Goal: Information Seeking & Learning: Learn about a topic

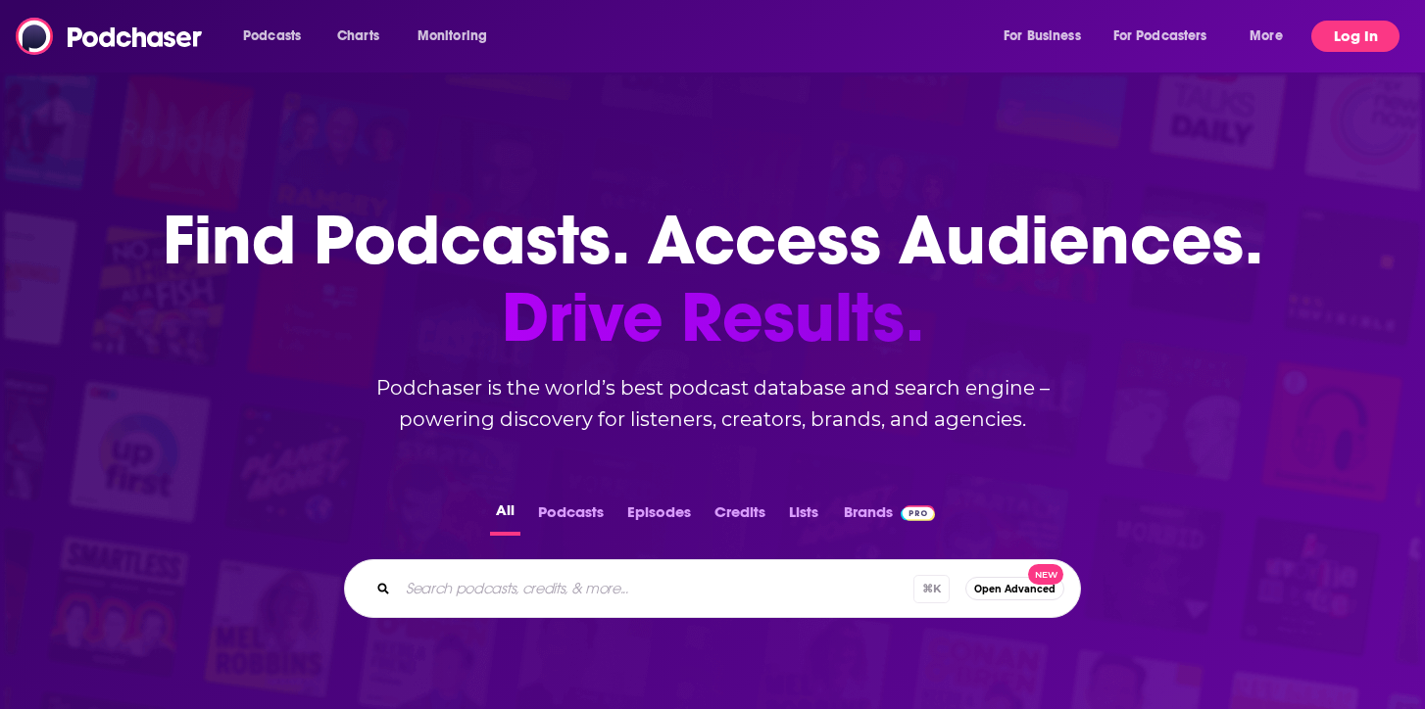
click at [1343, 35] on button "Log In" at bounding box center [1355, 36] width 88 height 31
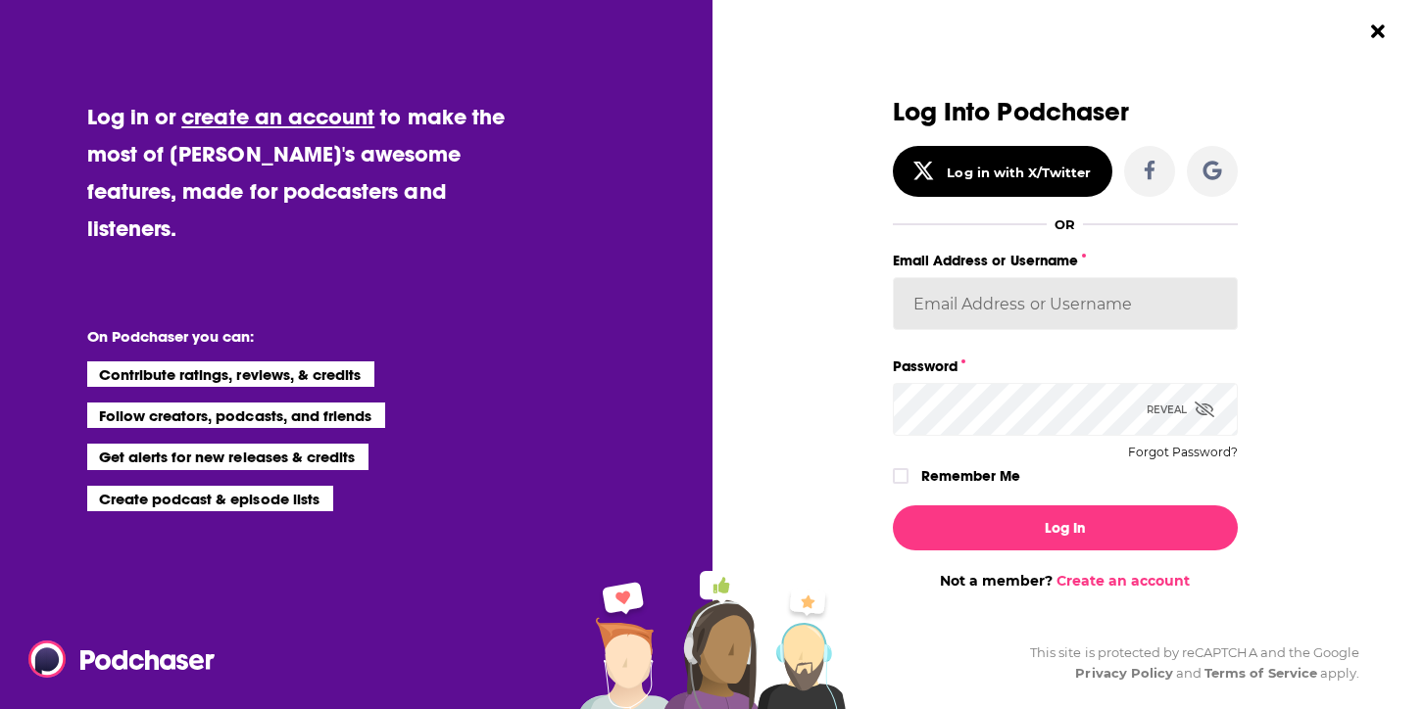
click at [1115, 294] on input "Email Address or Username" at bounding box center [1065, 303] width 345 height 53
type input "TrevorC"
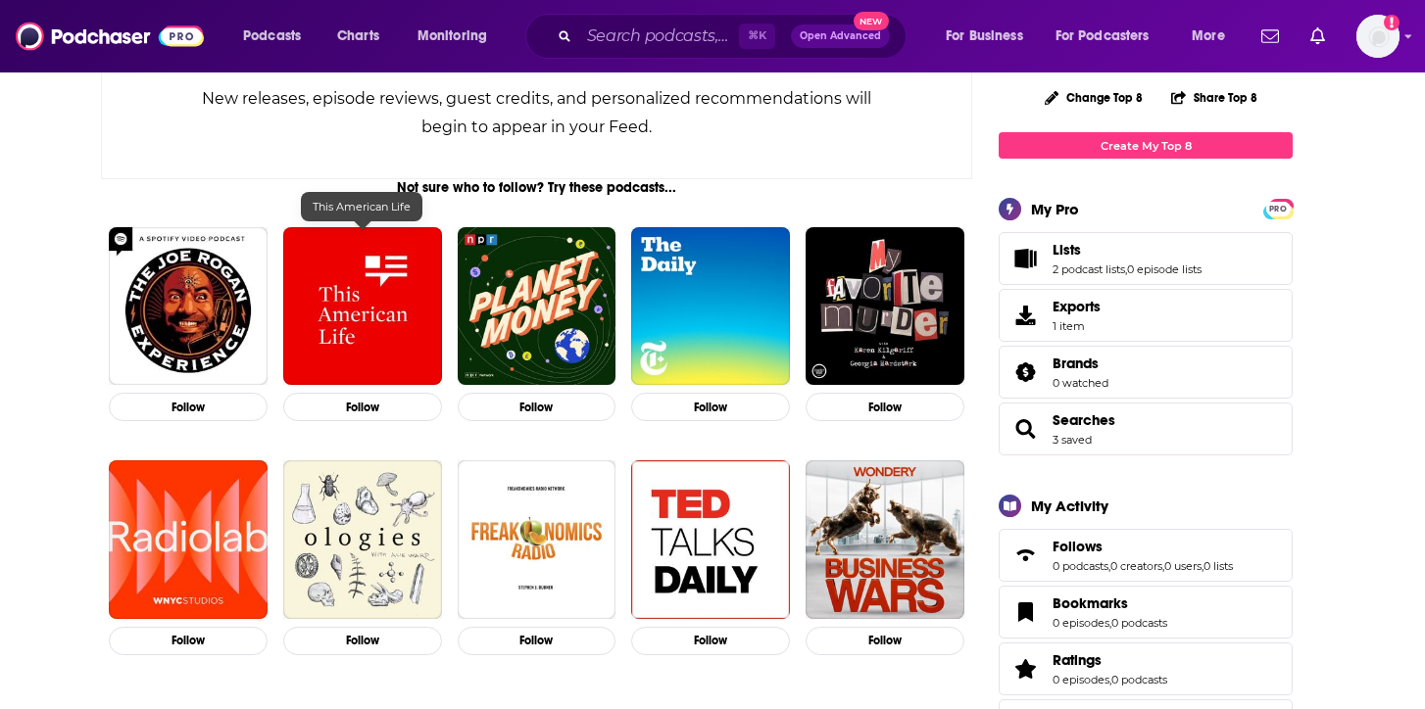
scroll to position [230, 0]
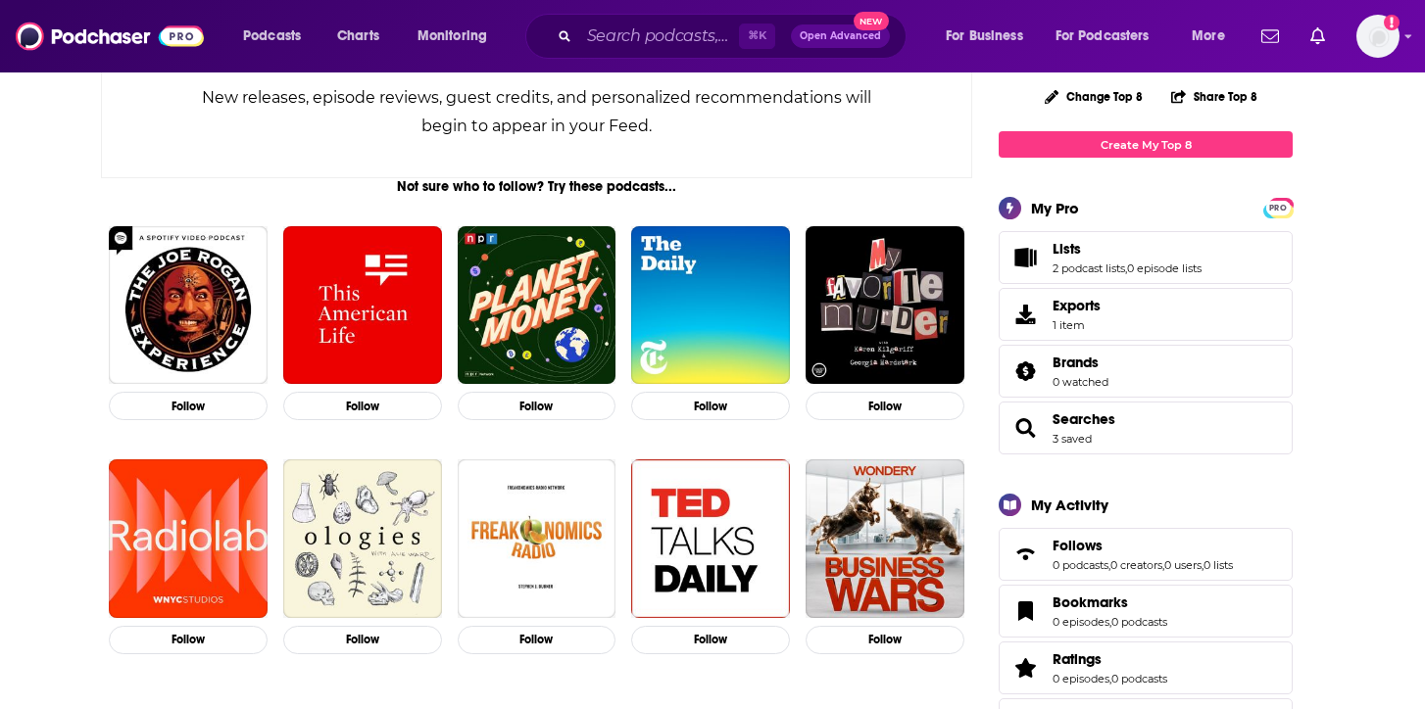
click at [1101, 410] on span "Searches 3 saved" at bounding box center [1145, 428] width 294 height 53
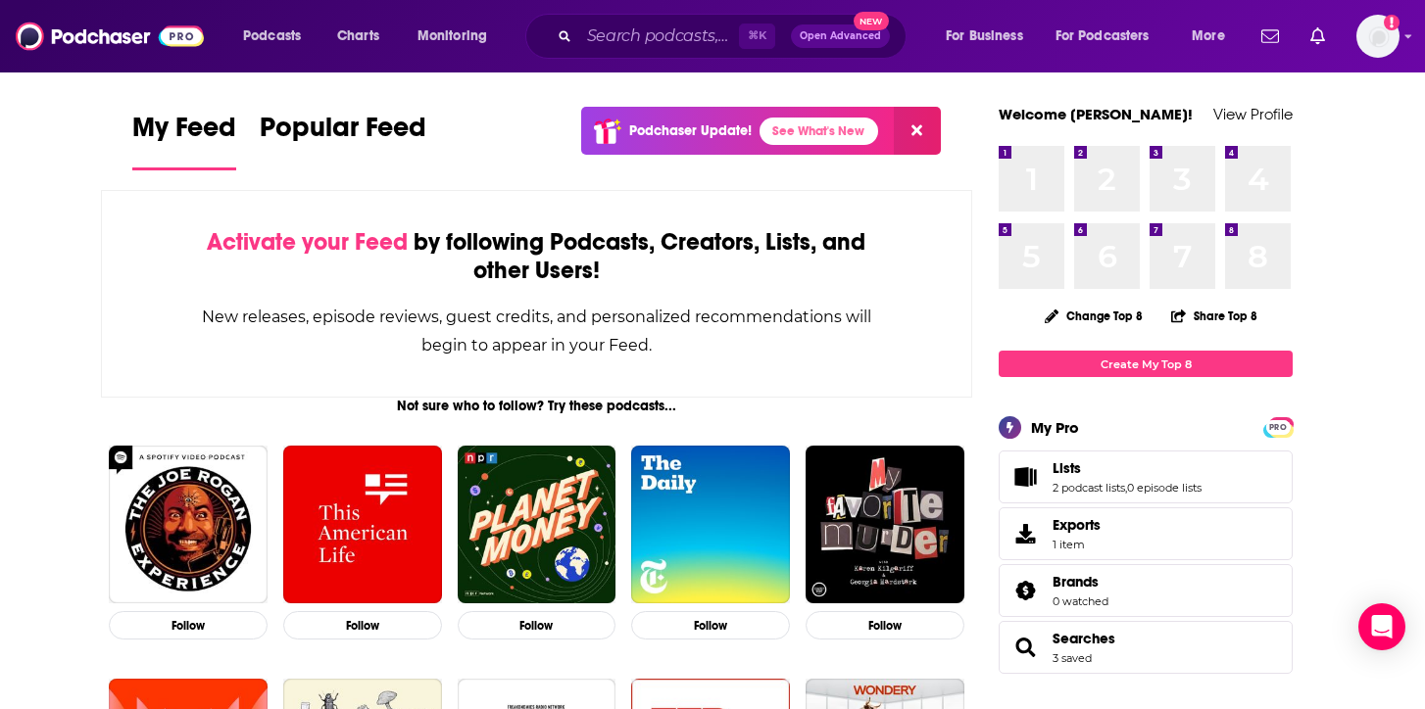
scroll to position [13, 0]
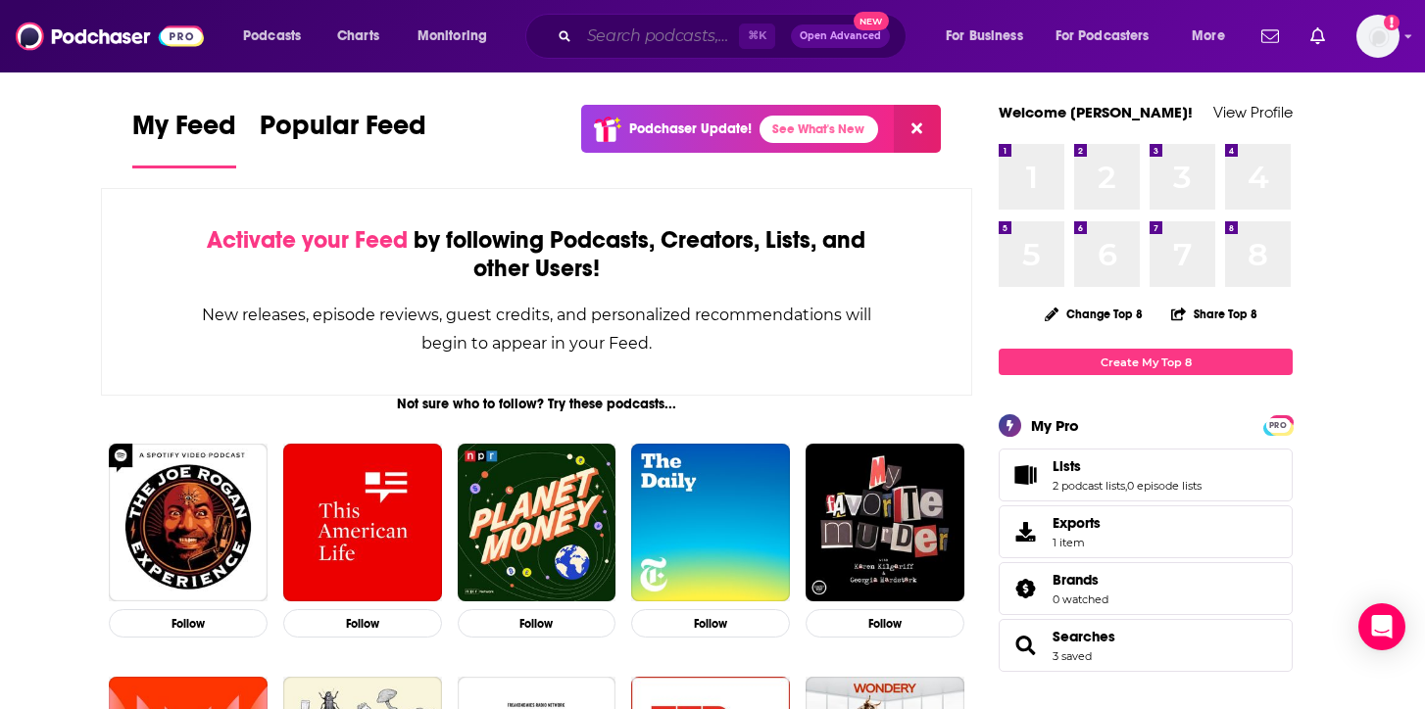
click at [671, 34] on input "Search podcasts, credits, & more..." at bounding box center [659, 36] width 160 height 31
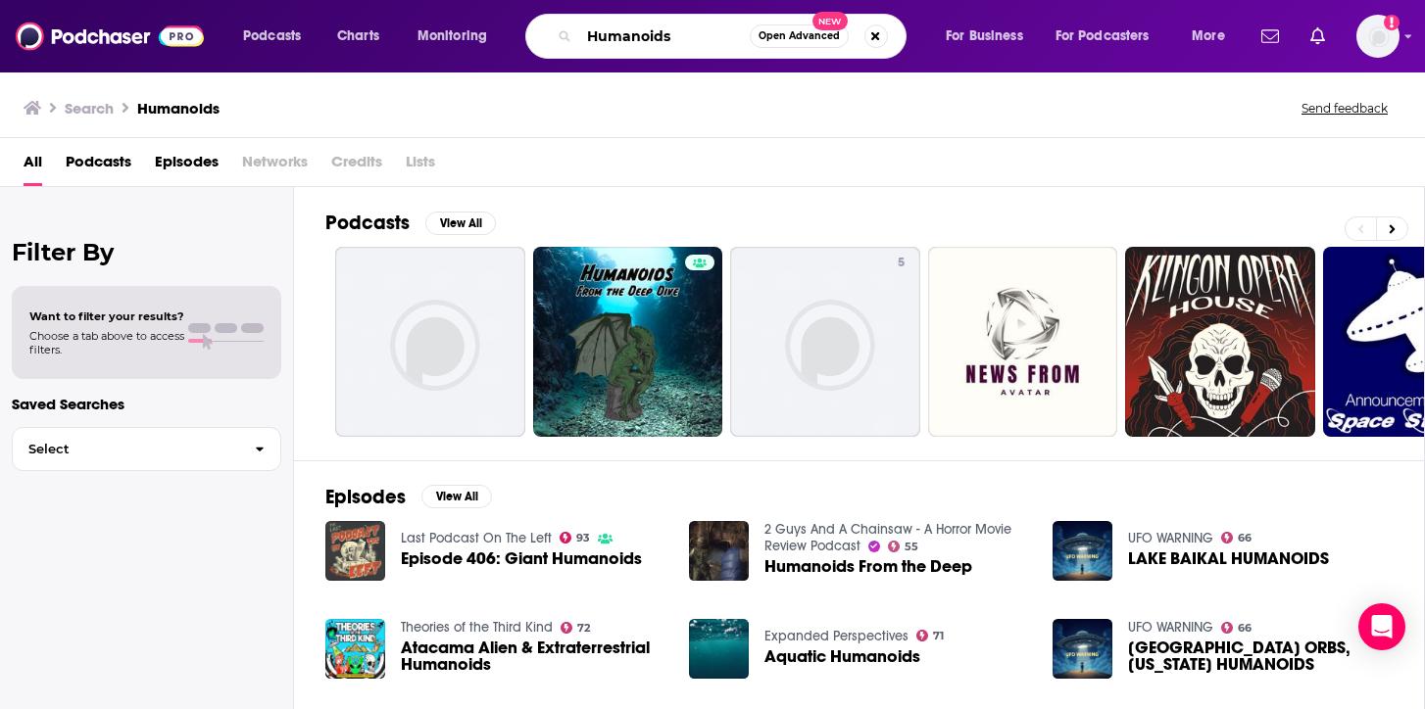
click at [687, 34] on input "Humanoids" at bounding box center [664, 36] width 170 height 31
type input "Humanoid robots"
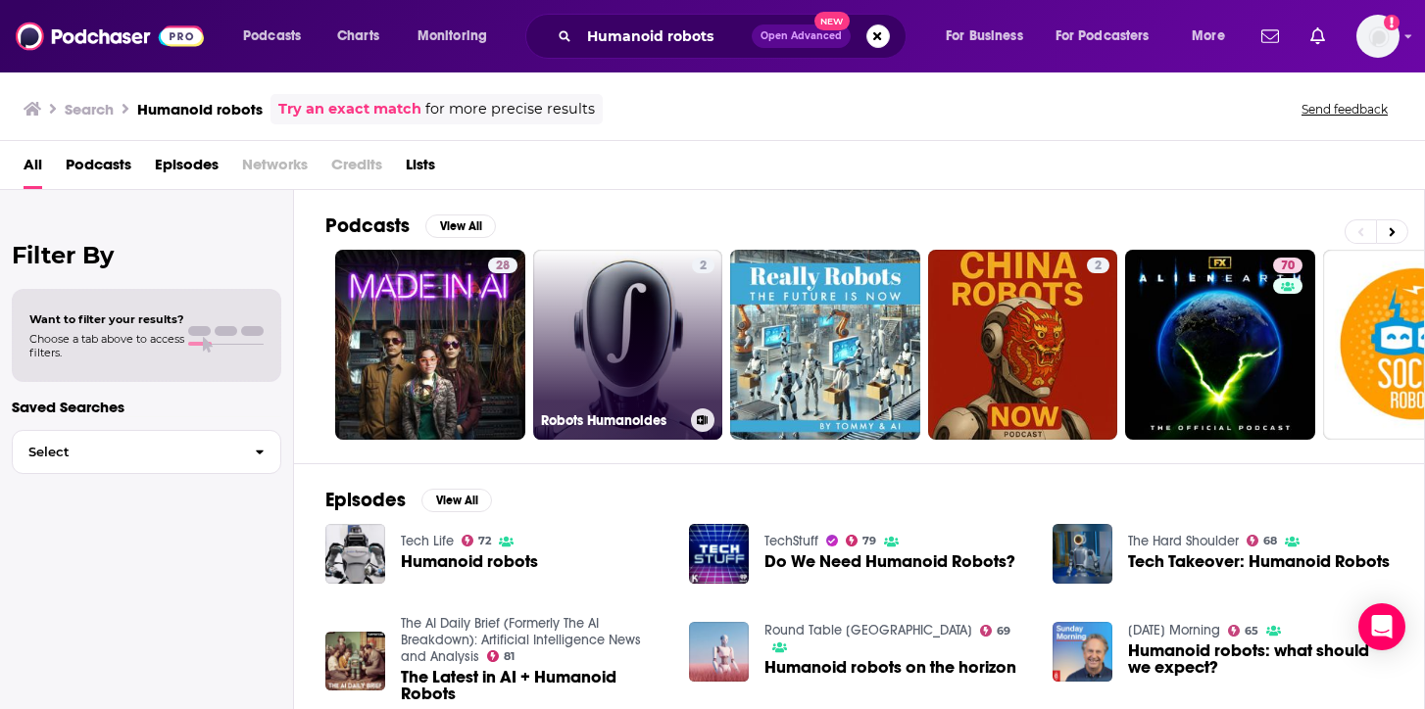
click at [625, 308] on link "2 Robots Humanoides" at bounding box center [628, 345] width 190 height 190
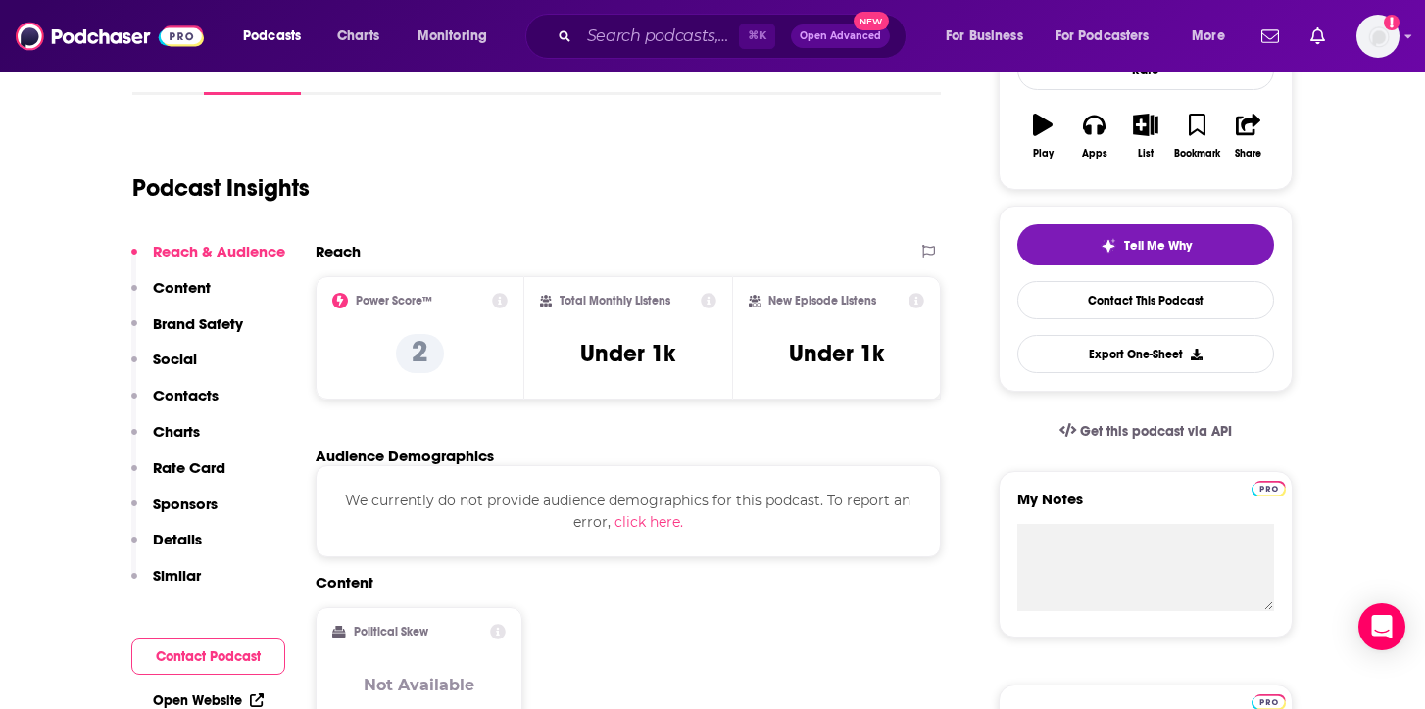
scroll to position [329, 0]
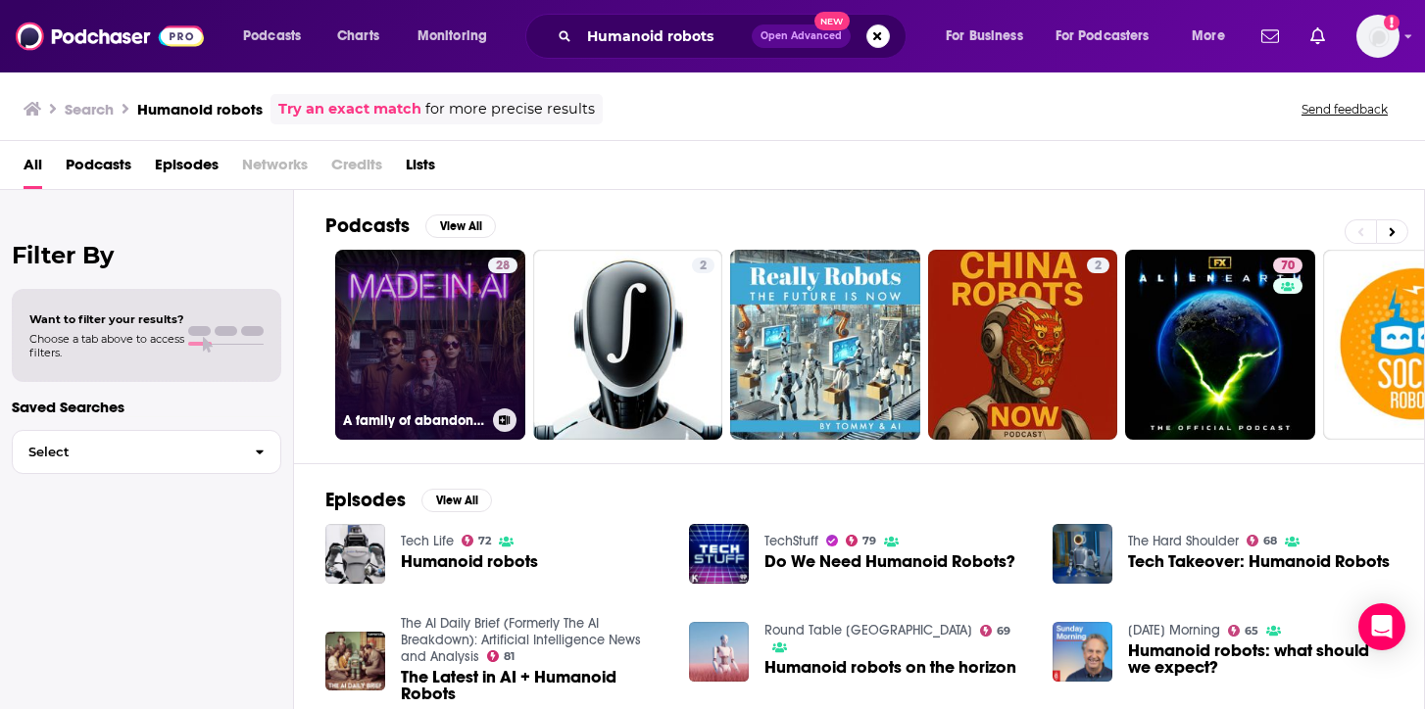
click at [442, 339] on link "28 A family of abandoned AI humanoid robots living among humans" at bounding box center [430, 345] width 190 height 190
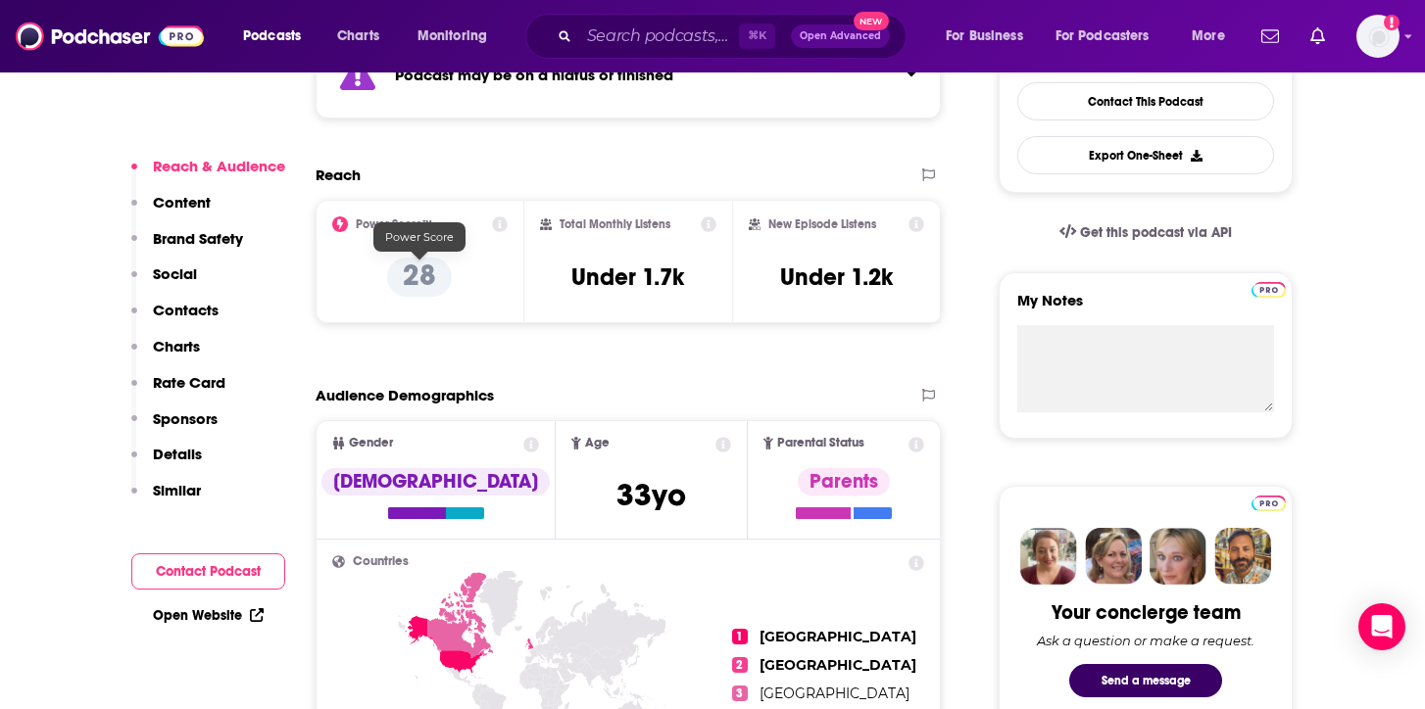
scroll to position [563, 0]
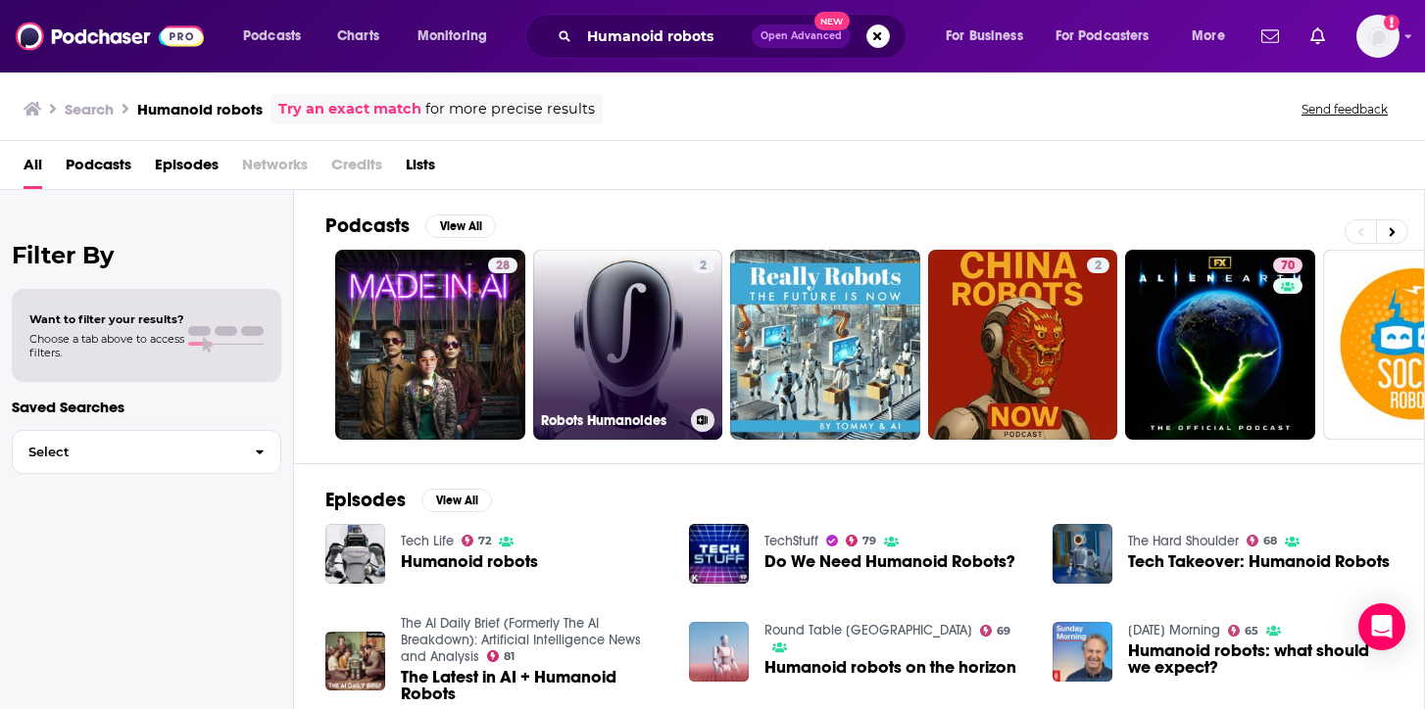
scroll to position [3, 0]
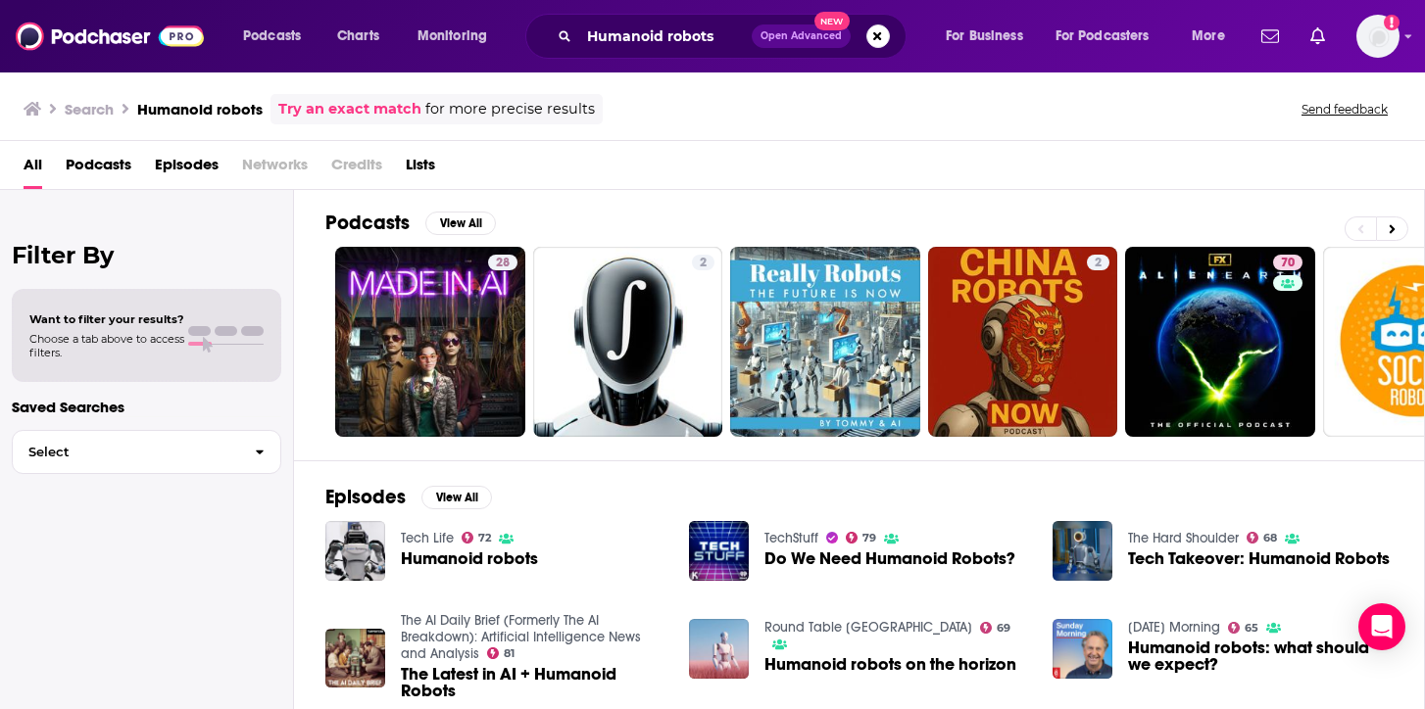
click at [153, 345] on span "Choose a tab above to access filters." at bounding box center [106, 345] width 155 height 27
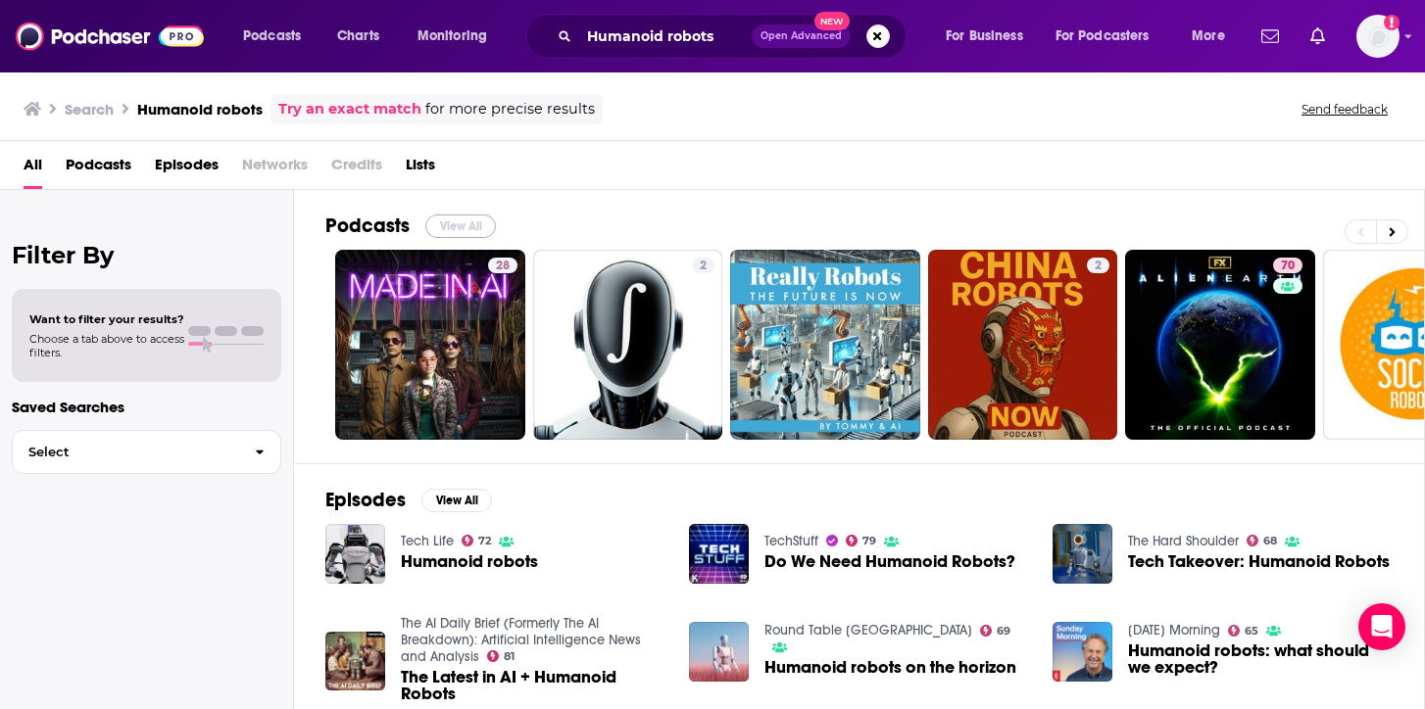
click at [470, 220] on button "View All" at bounding box center [460, 227] width 71 height 24
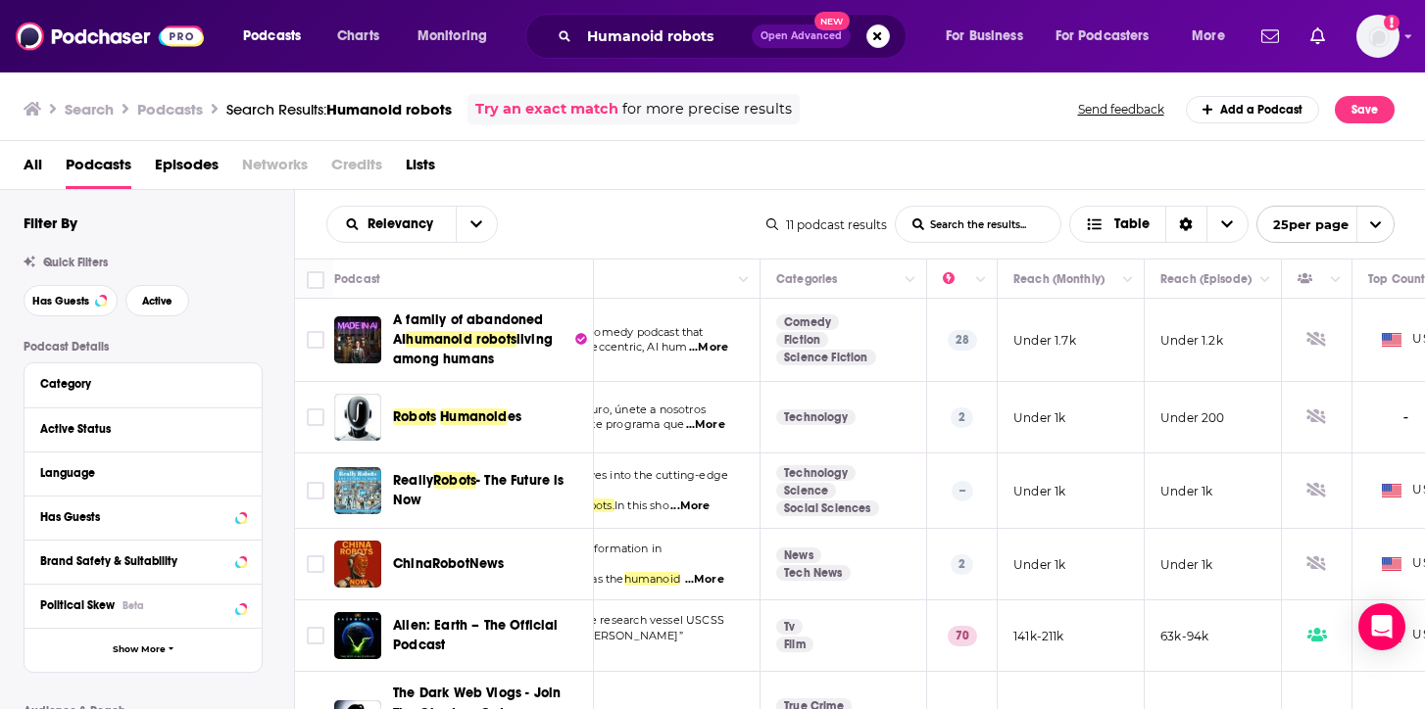
scroll to position [0, 221]
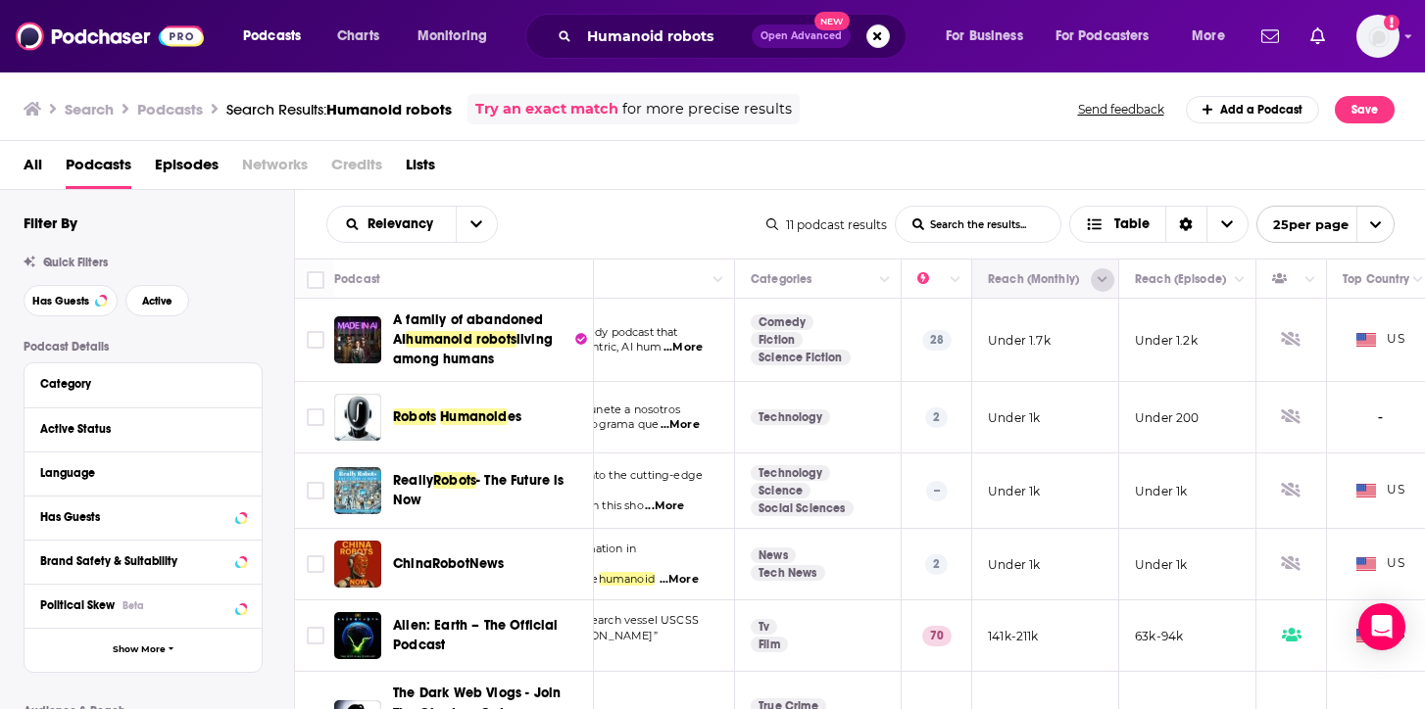
click at [1101, 281] on icon "Column Actions" at bounding box center [1102, 280] width 10 height 6
click at [1039, 342] on div at bounding box center [712, 354] width 1425 height 709
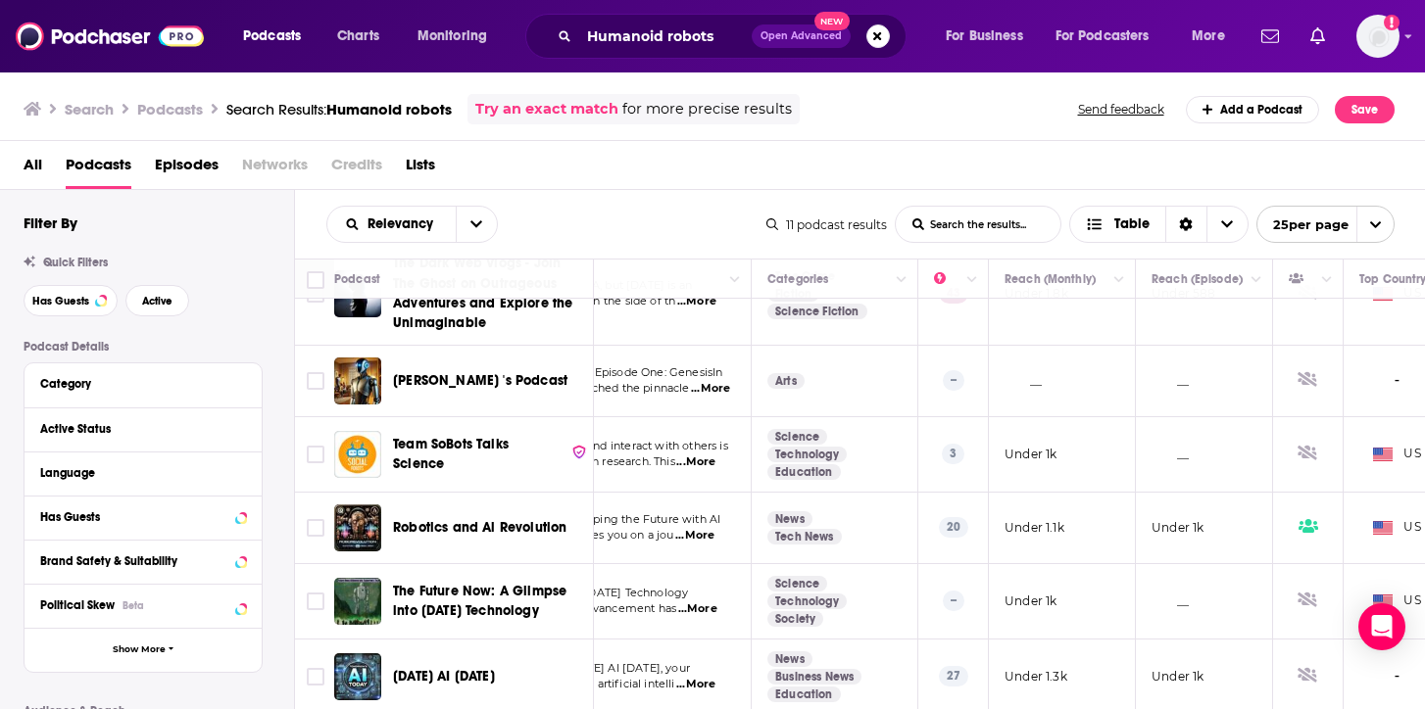
scroll to position [430, 0]
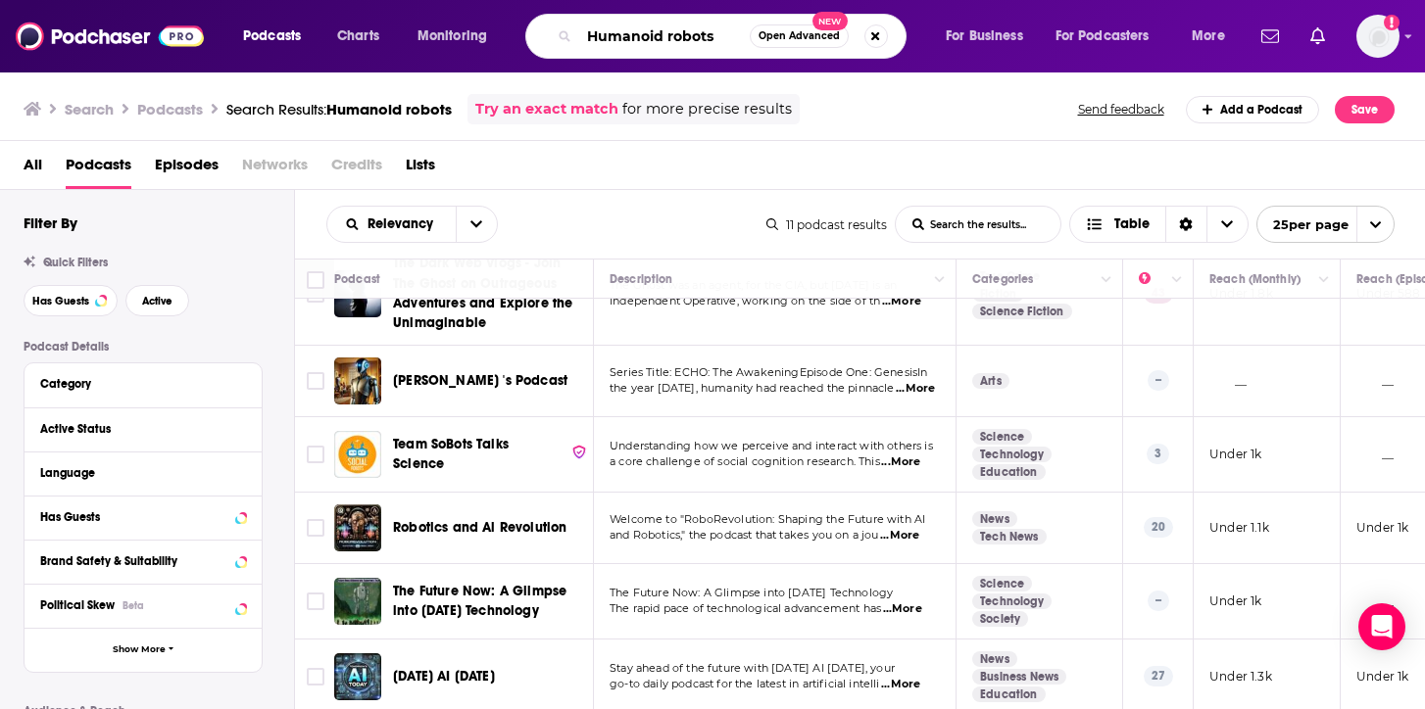
click at [652, 49] on input "Humanoid robots" at bounding box center [664, 36] width 170 height 31
type input "o"
type input "robotics"
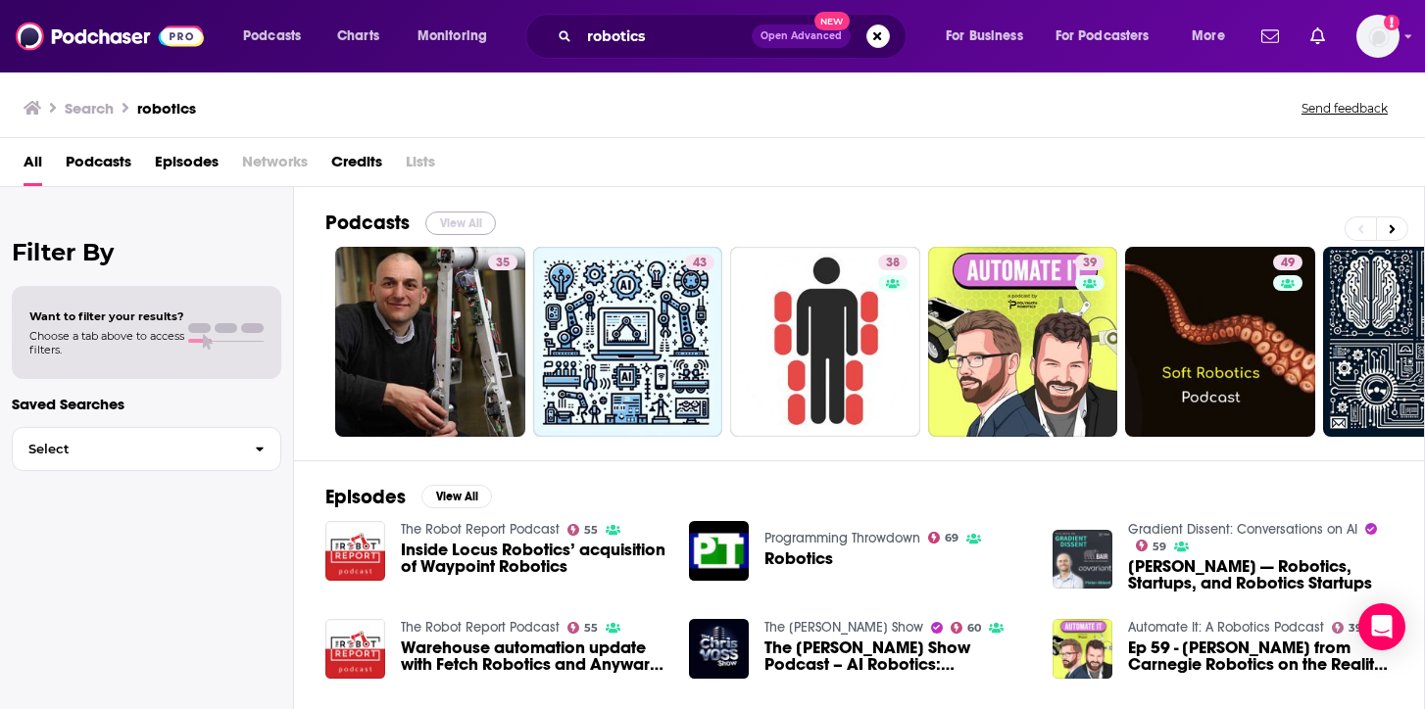
click at [477, 219] on button "View All" at bounding box center [460, 224] width 71 height 24
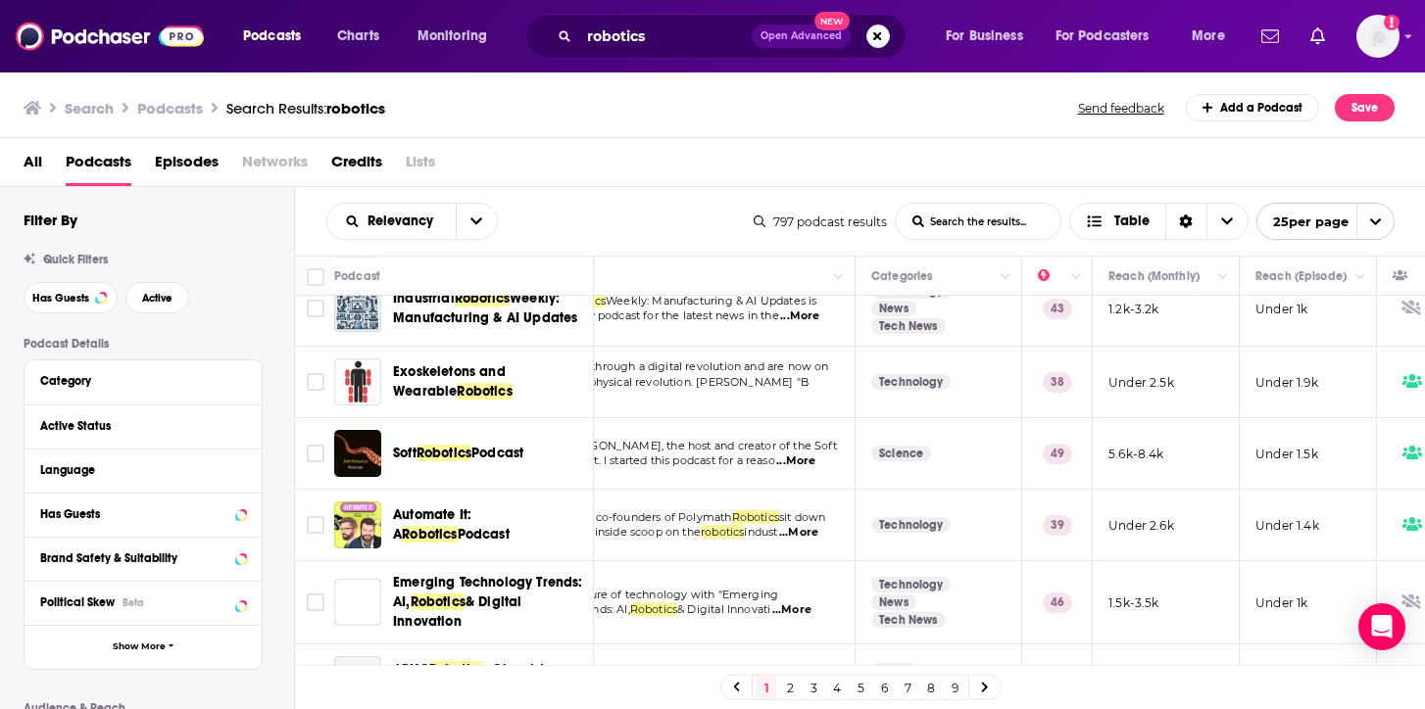
scroll to position [108, 101]
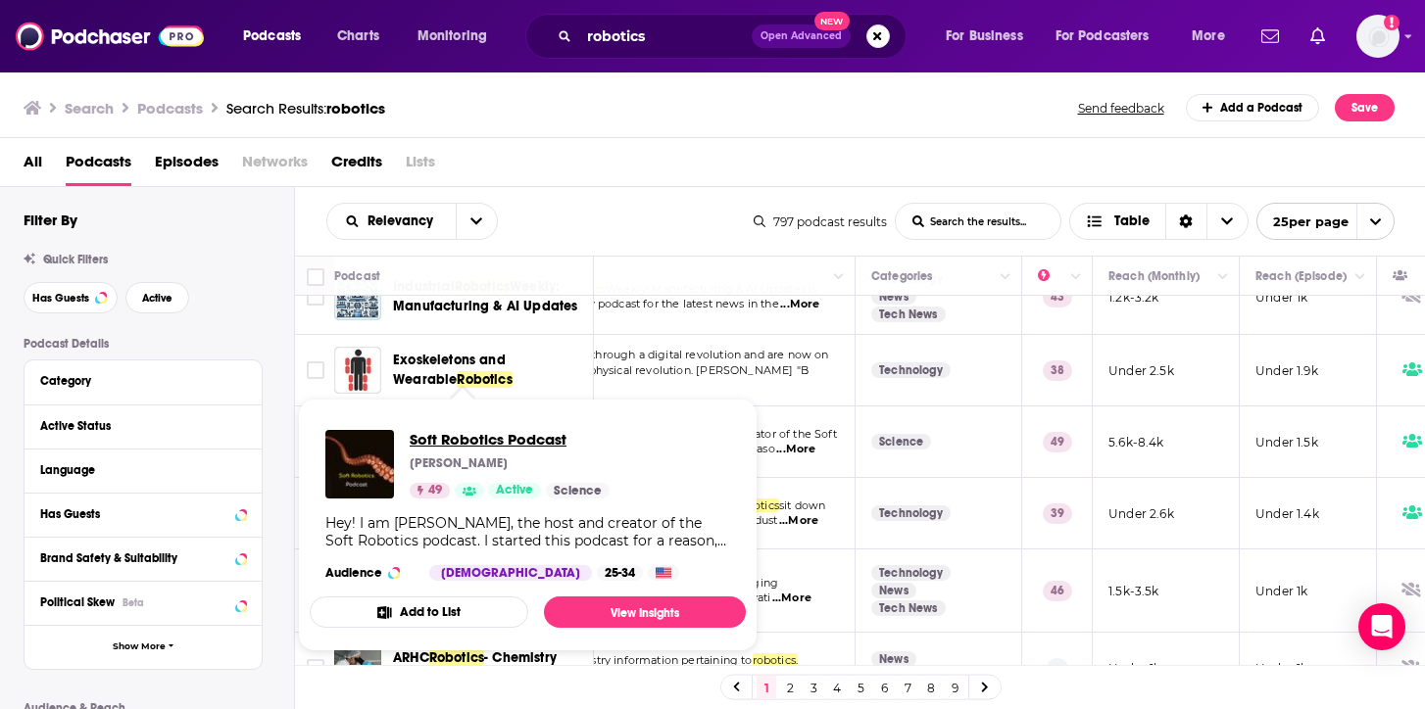
click at [502, 437] on span "Soft Robotics Podcast" at bounding box center [510, 439] width 200 height 19
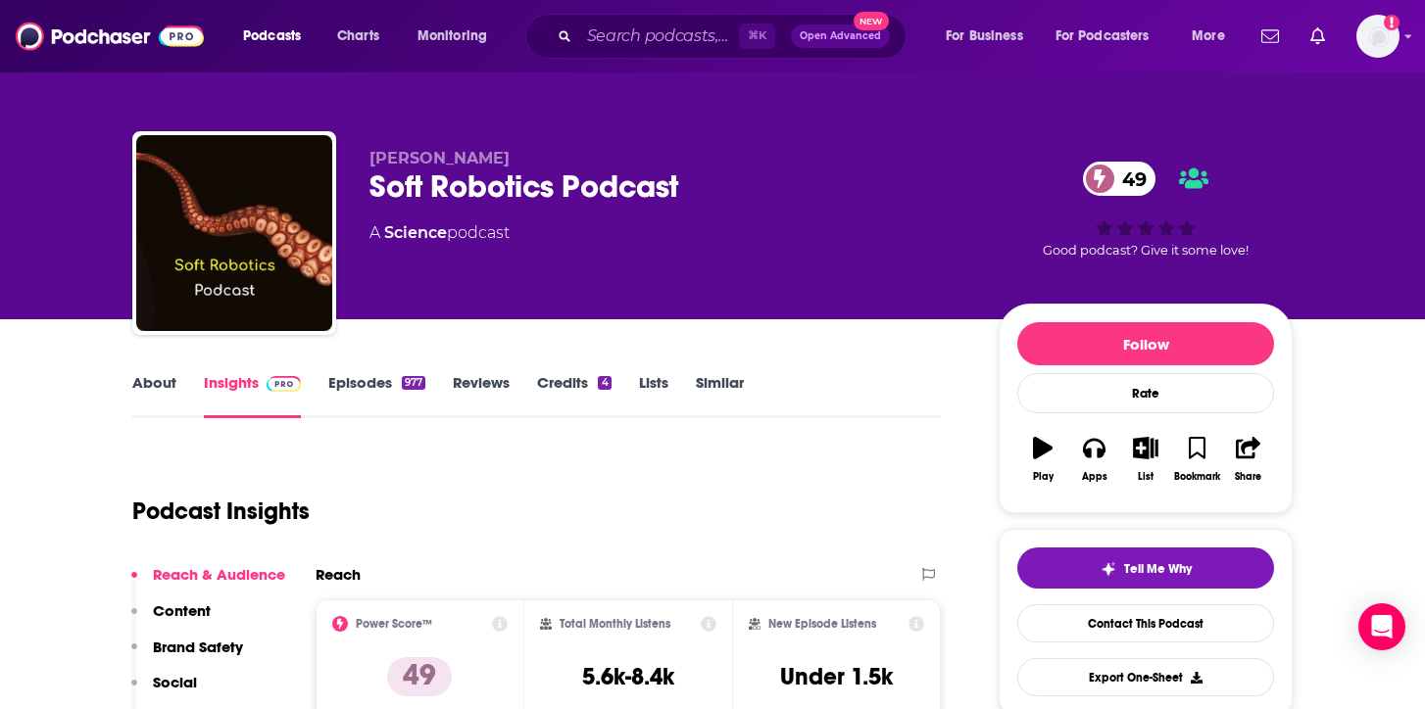
click at [162, 391] on link "About" at bounding box center [154, 395] width 44 height 45
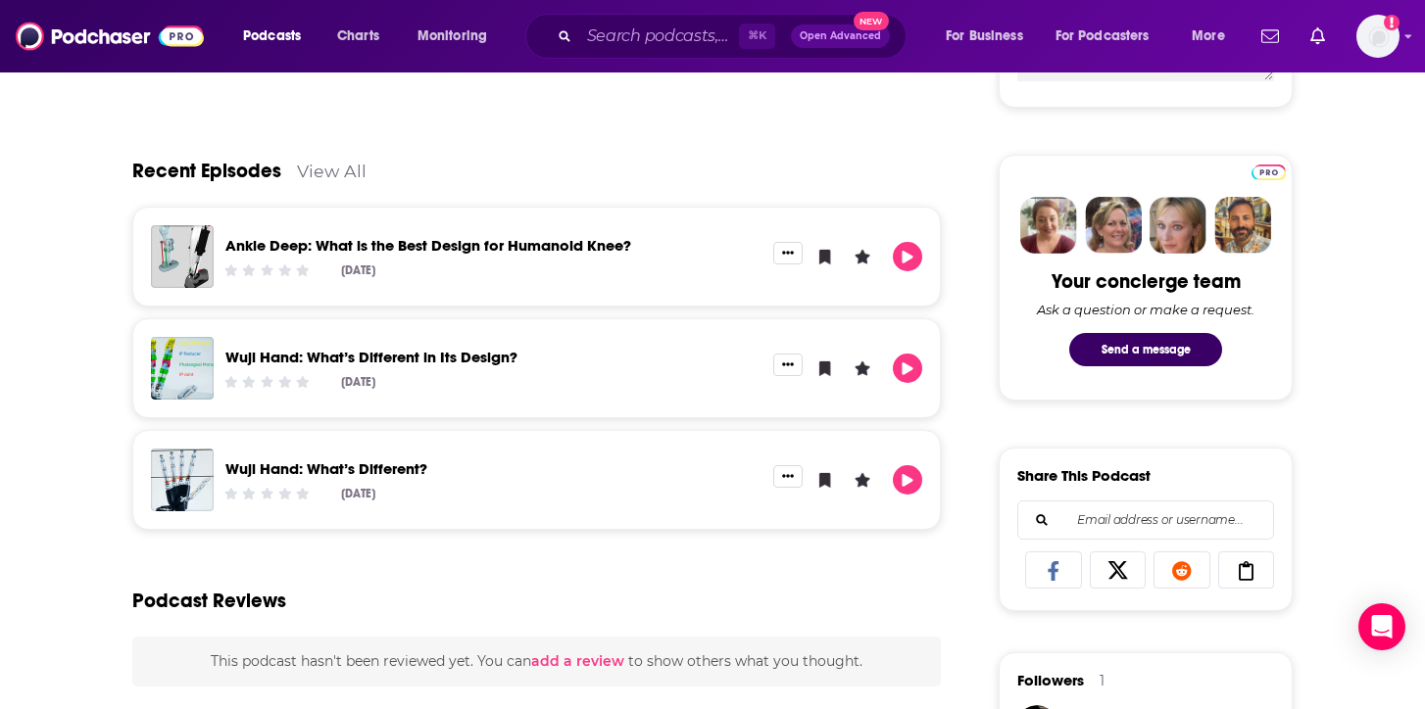
scroll to position [900, 0]
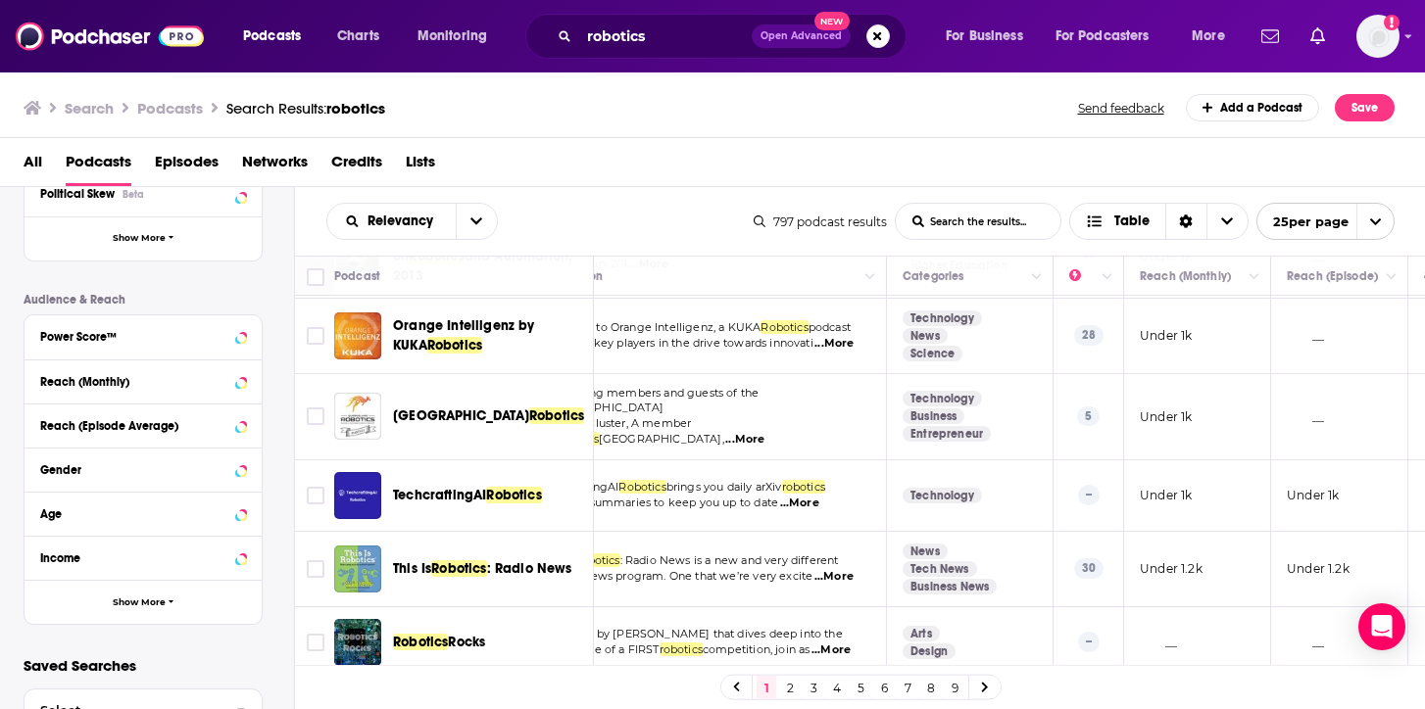
scroll to position [413, 0]
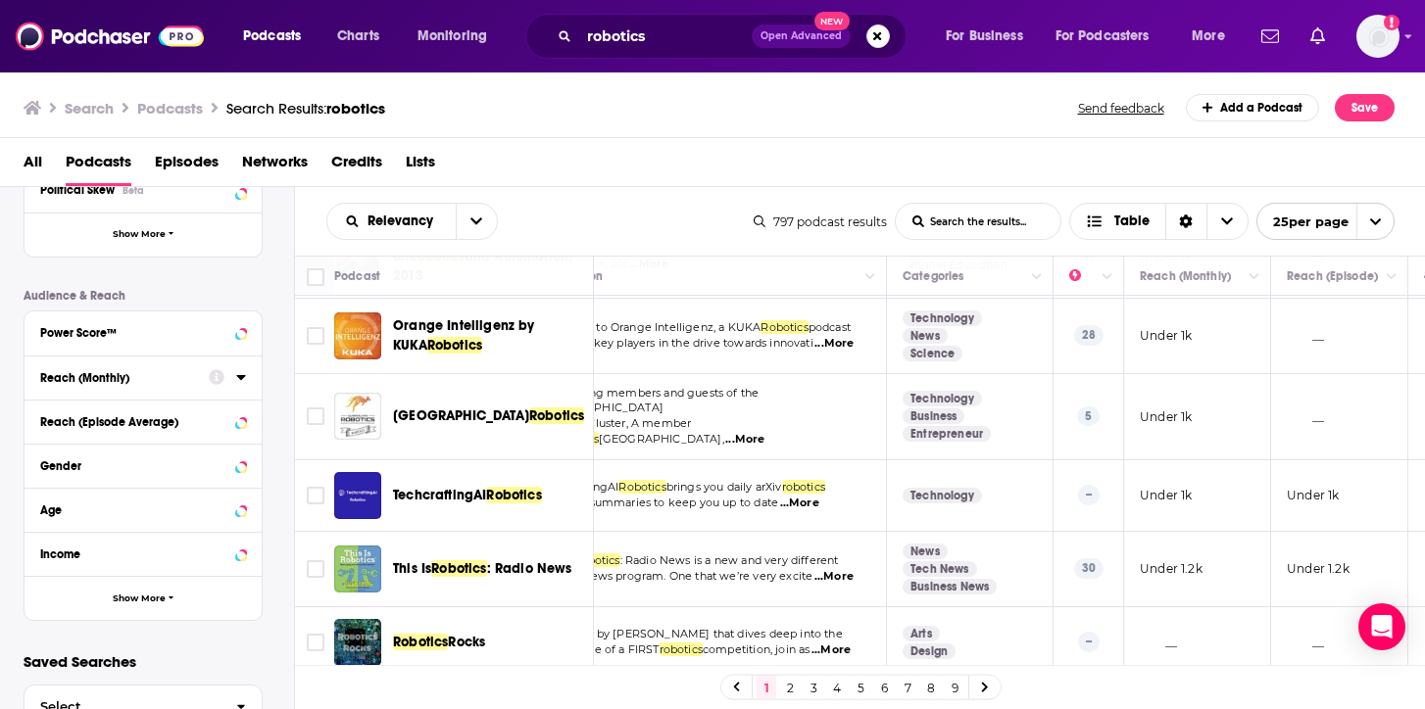
click at [243, 374] on icon at bounding box center [241, 377] width 10 height 16
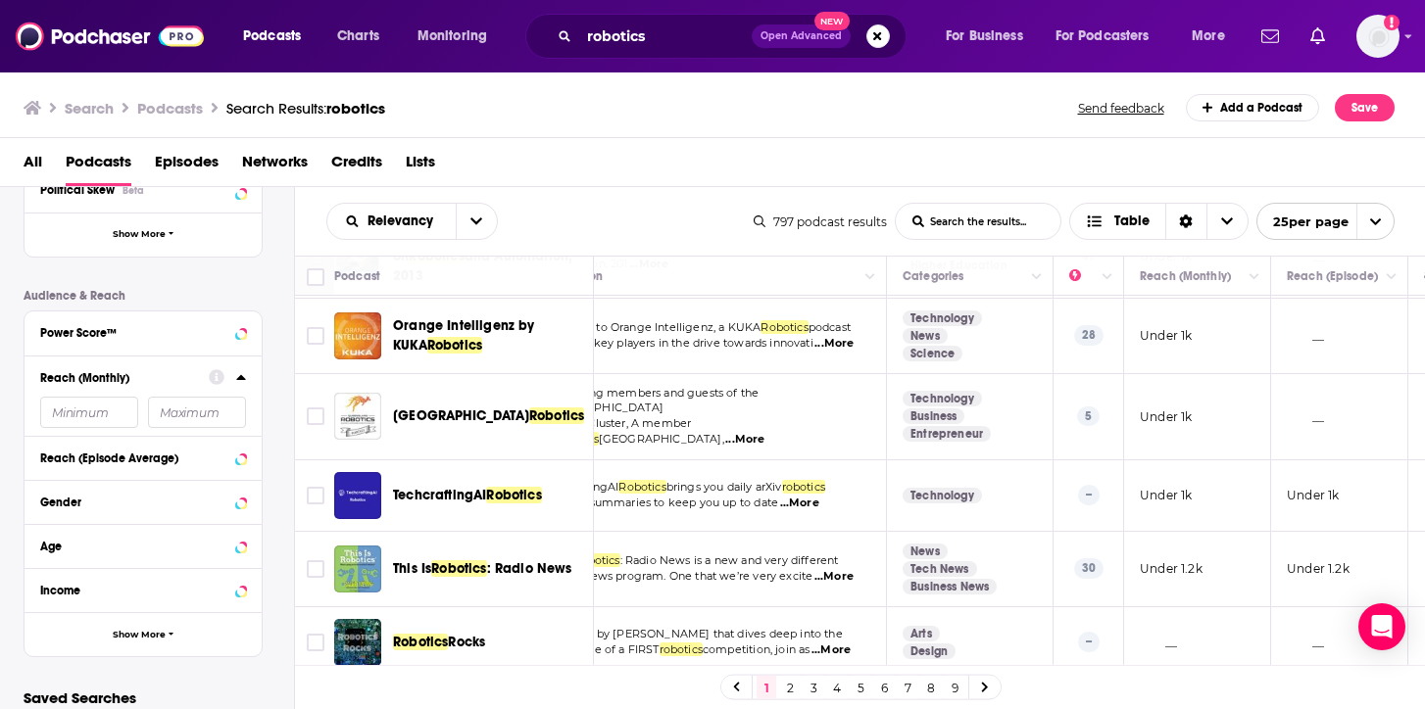
click at [93, 414] on input "number" at bounding box center [89, 412] width 98 height 31
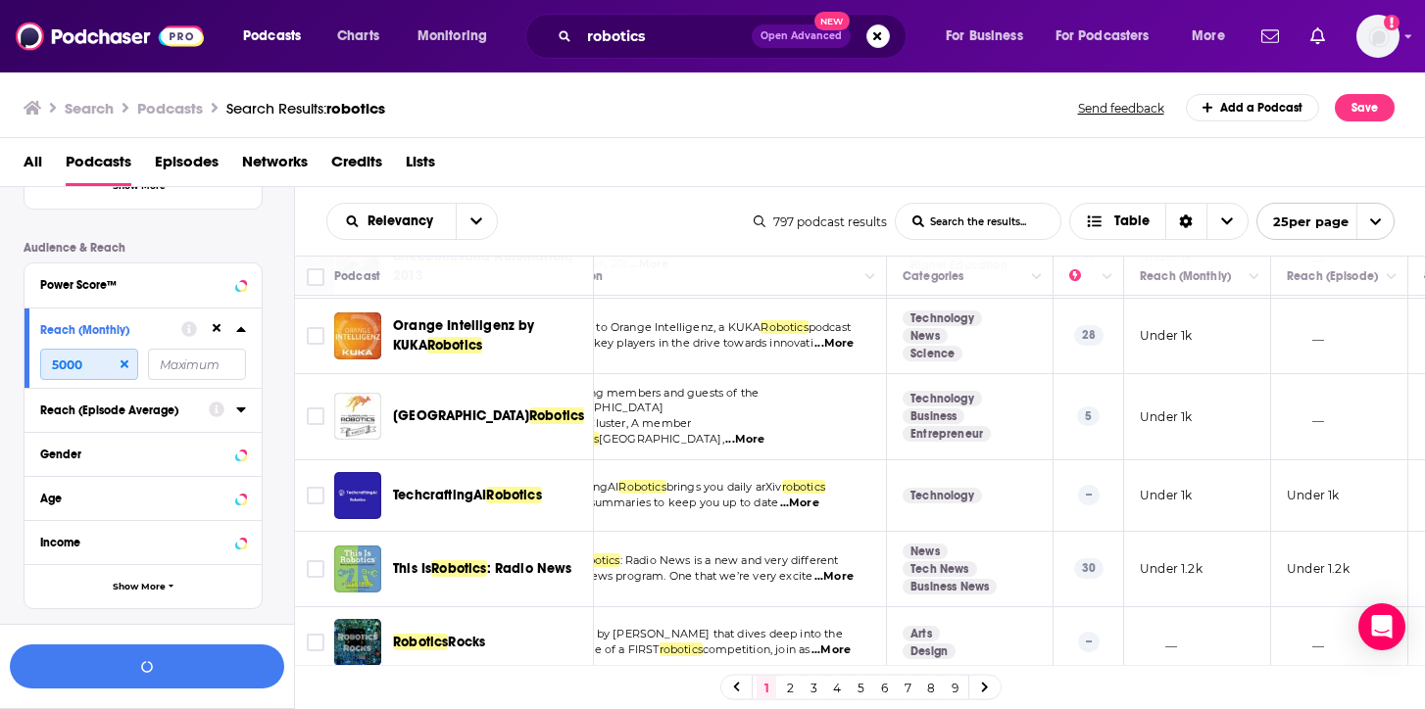
type input "5000"
type input "10000"
click at [106, 658] on button "View 5 Results" at bounding box center [147, 667] width 274 height 44
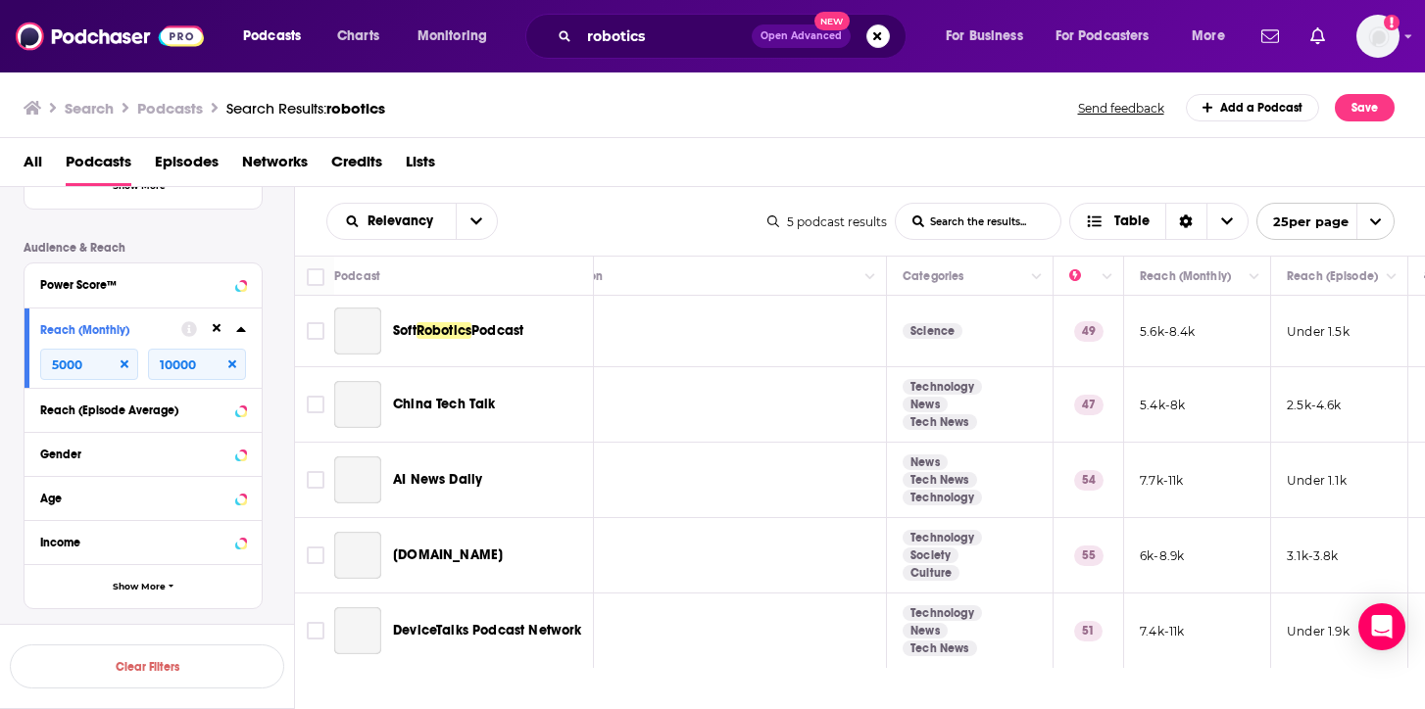
scroll to position [0, 70]
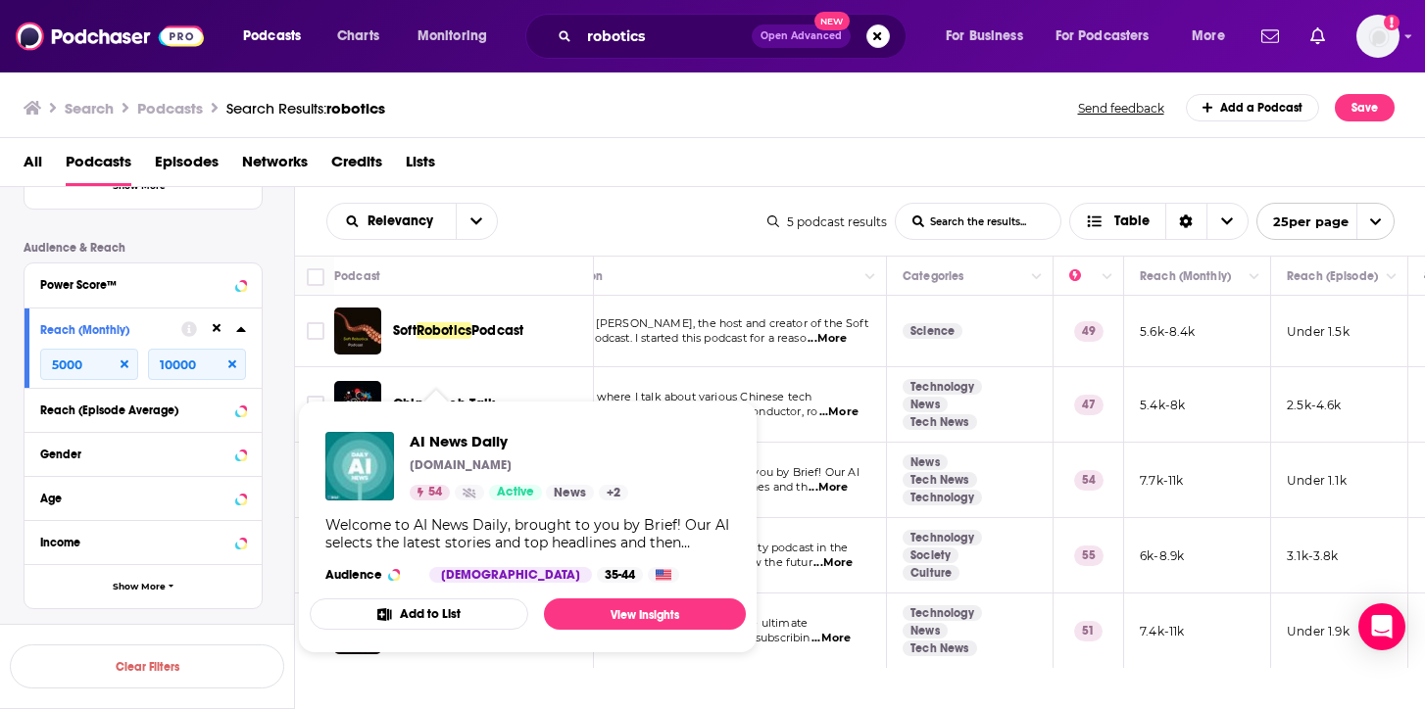
click at [430, 477] on div "AI News Daily [DOMAIN_NAME] 54 Active News + 2" at bounding box center [519, 466] width 219 height 69
click at [452, 444] on span "AI News Daily" at bounding box center [519, 441] width 219 height 19
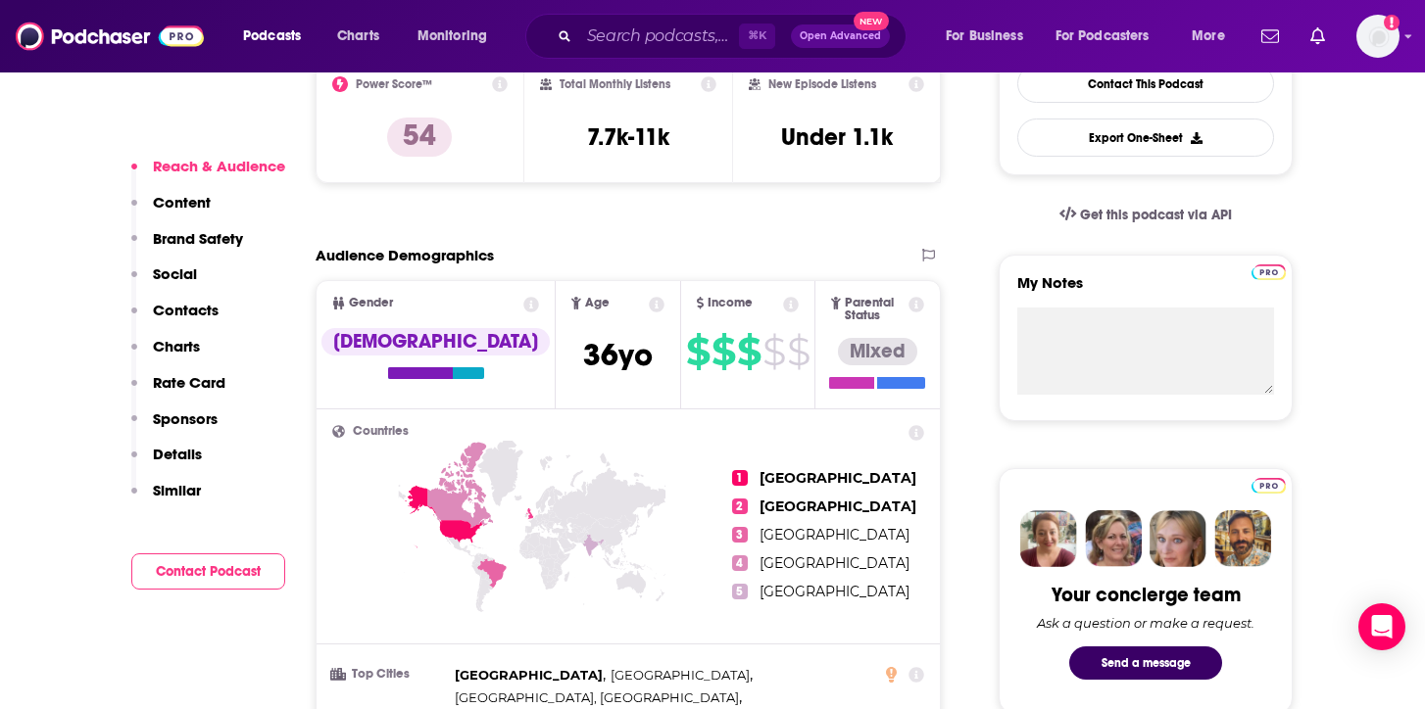
scroll to position [543, 0]
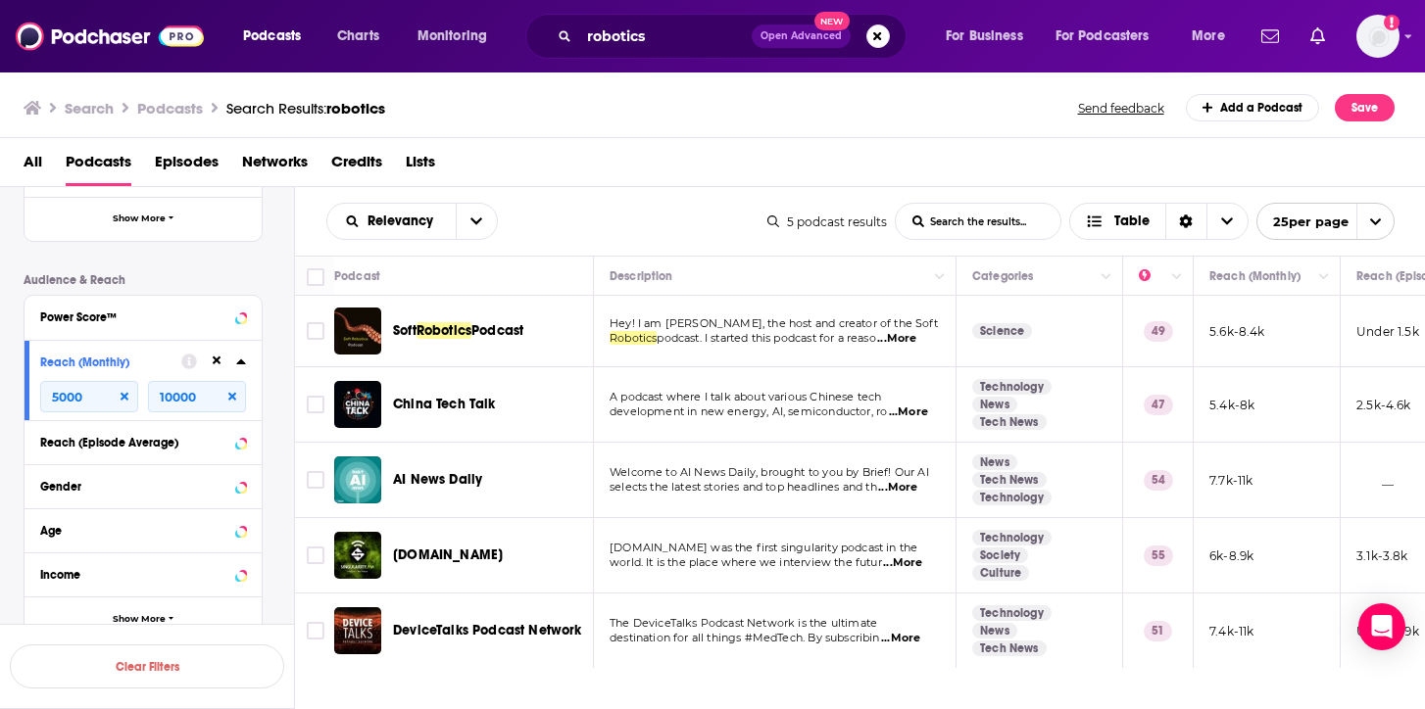
scroll to position [515, 0]
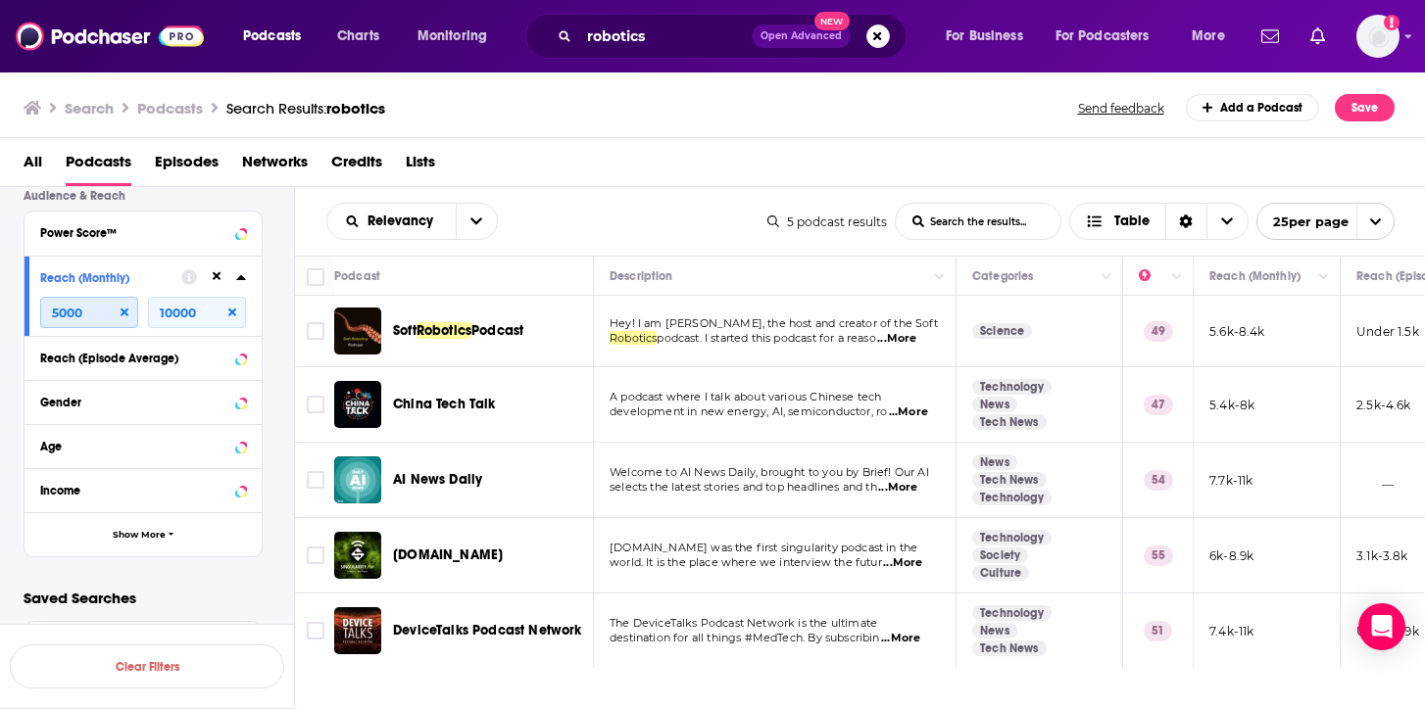
click at [90, 322] on input "5000" at bounding box center [89, 312] width 98 height 31
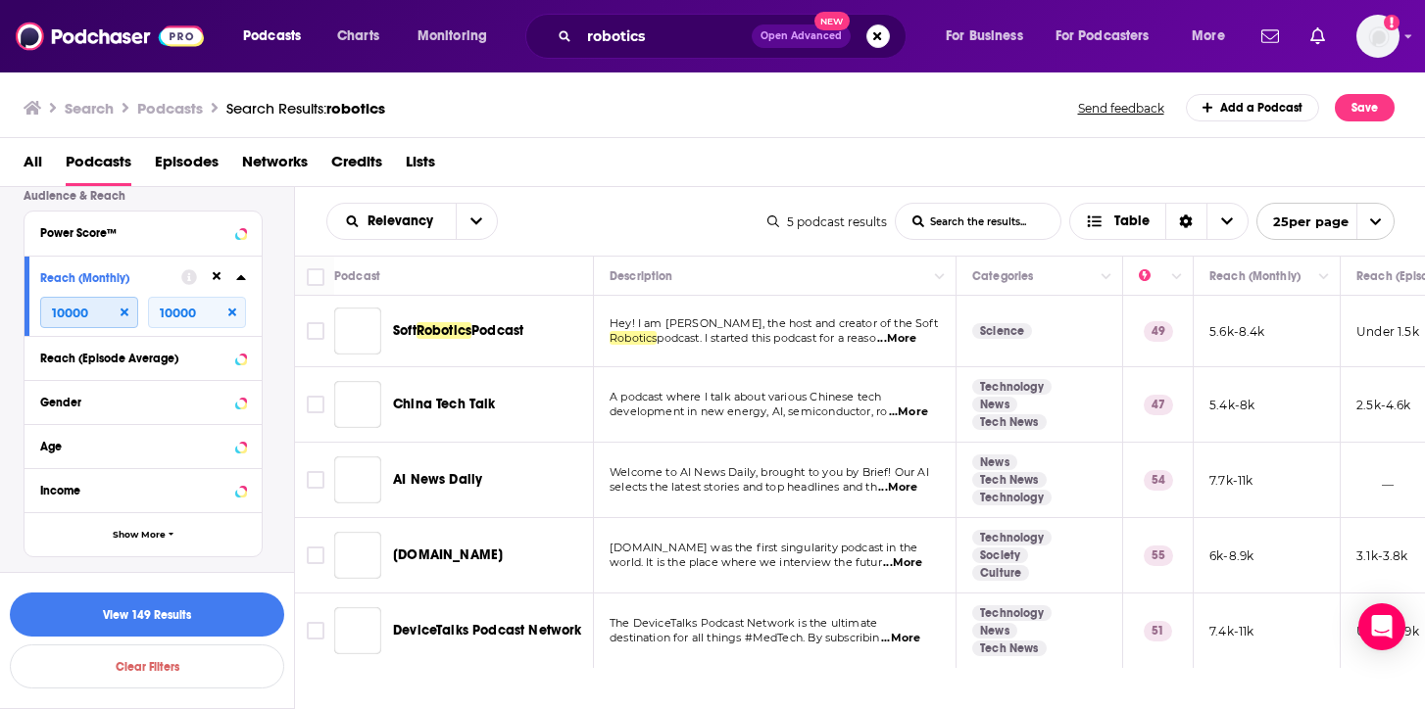
type input "10000"
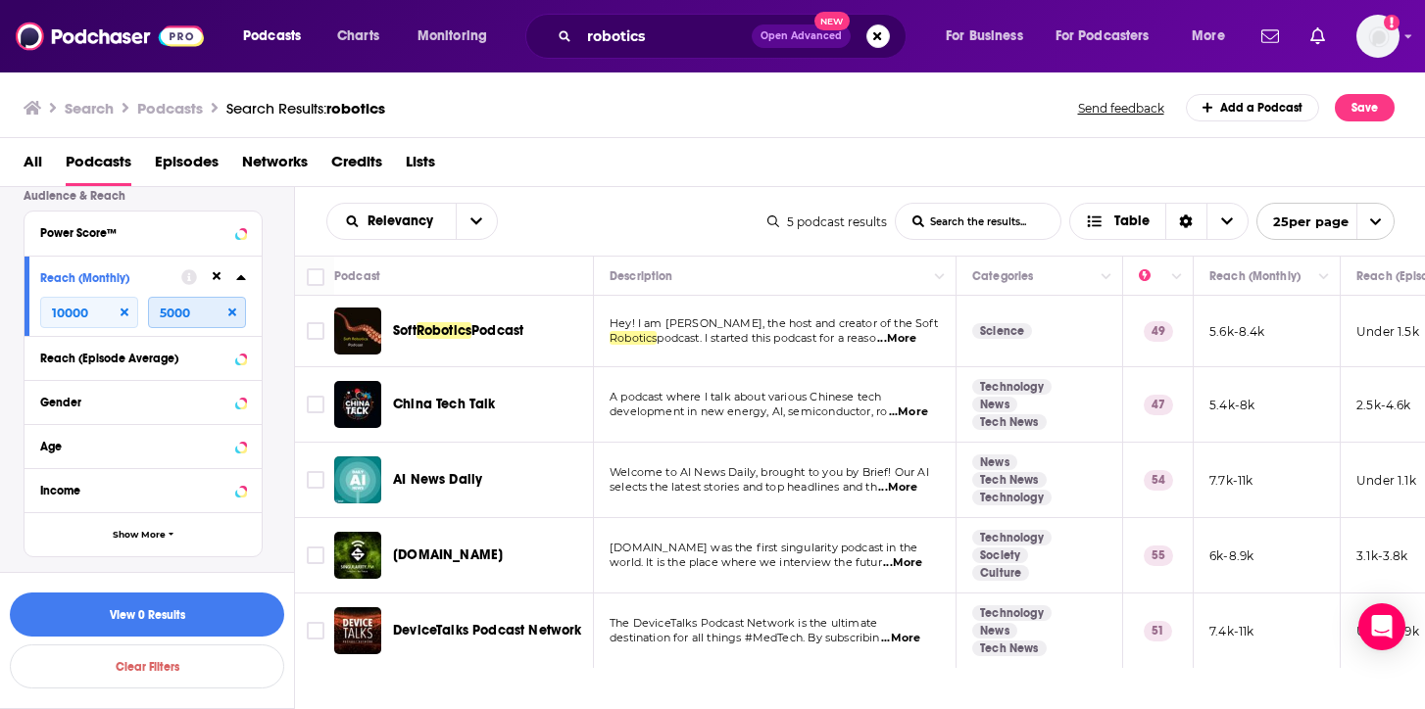
type input "5000"
click at [26, 157] on span "All" at bounding box center [33, 166] width 19 height 40
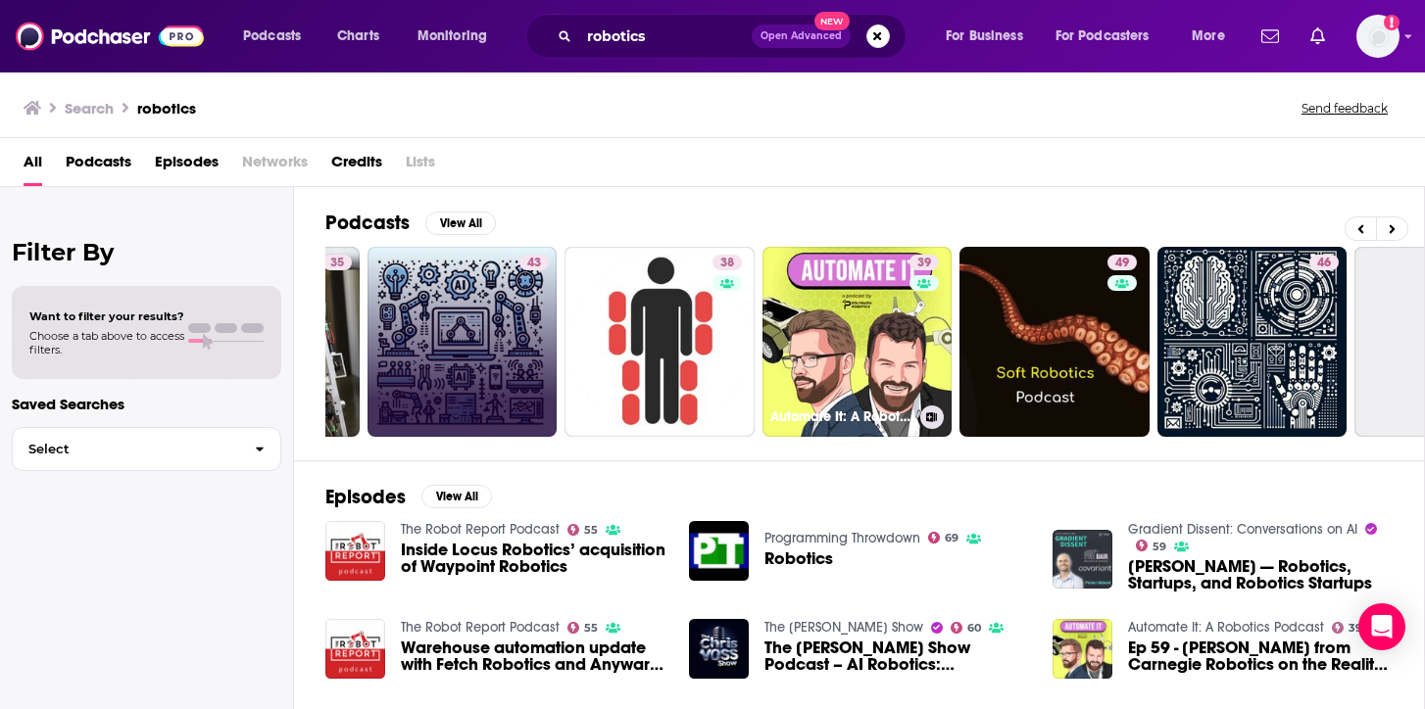
scroll to position [0, 205]
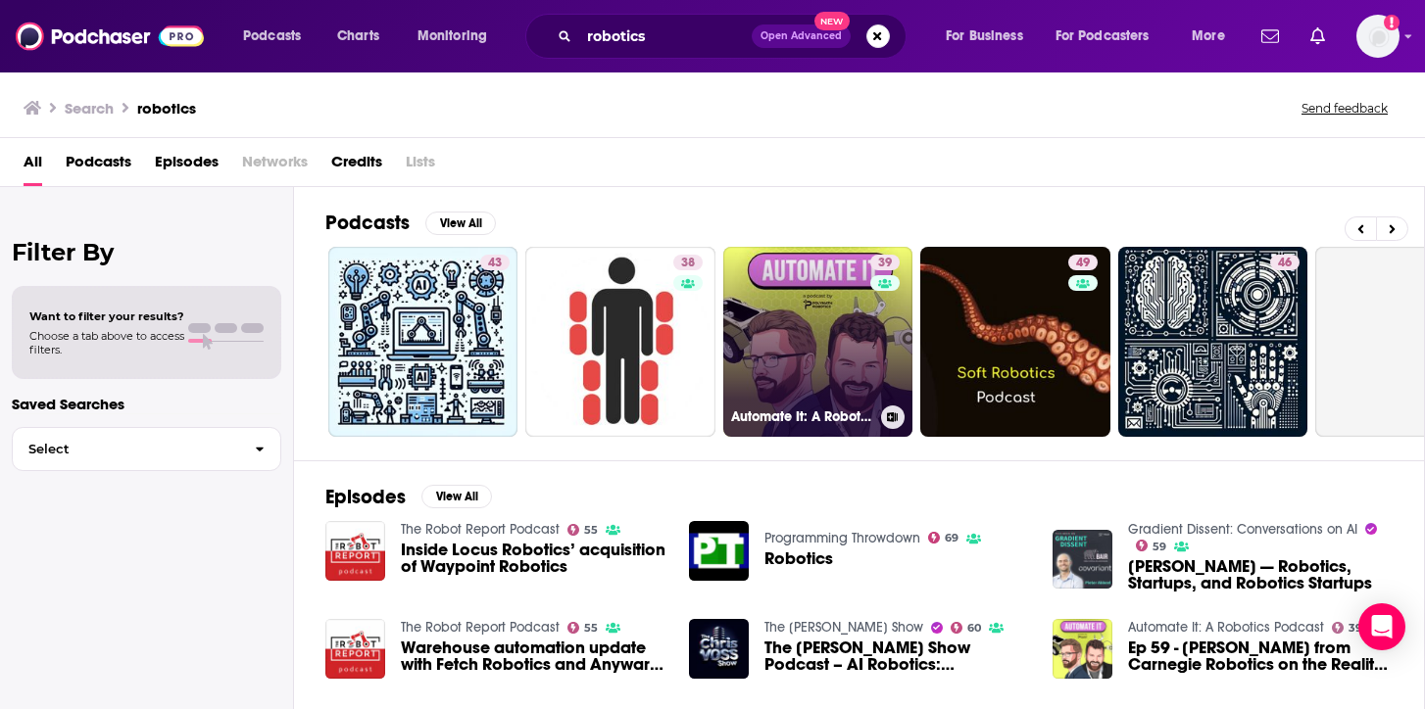
click at [780, 337] on link "39 Automate It: A Robotics Podcast" at bounding box center [818, 342] width 190 height 190
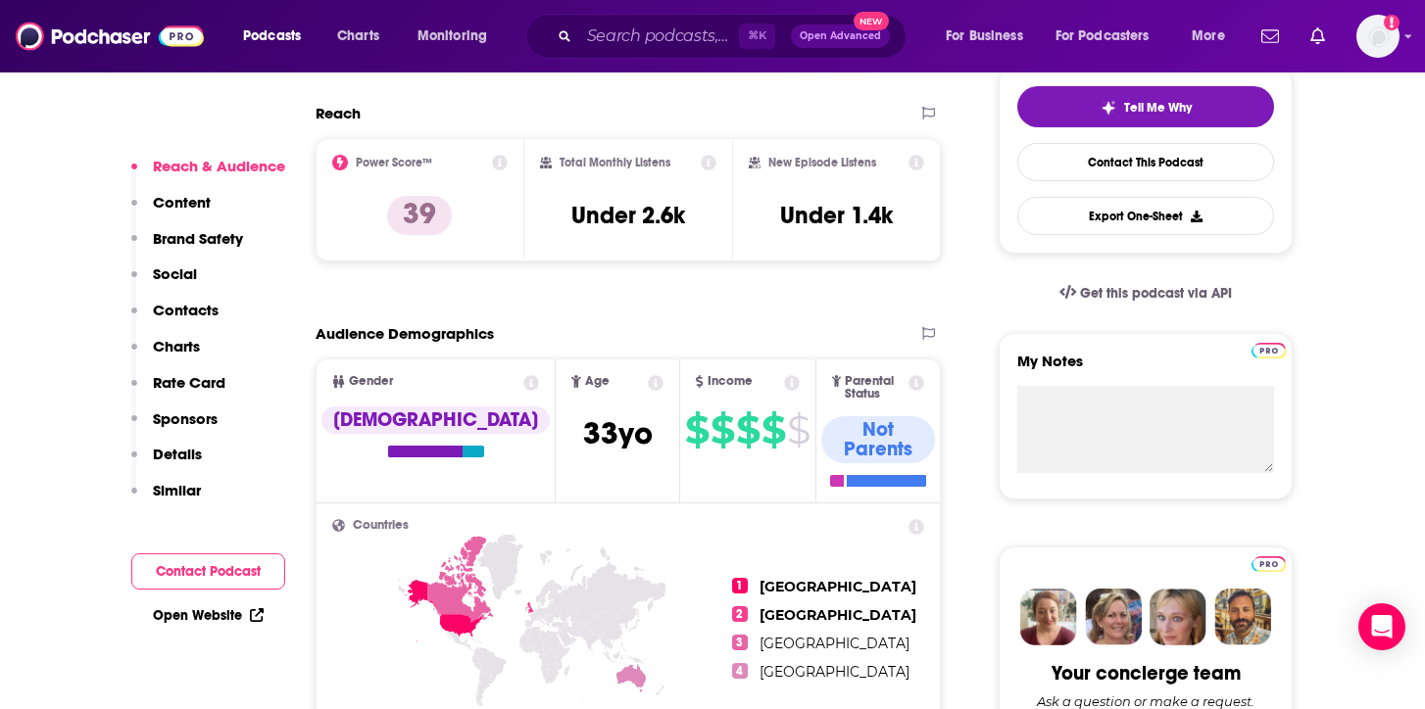
scroll to position [472, 0]
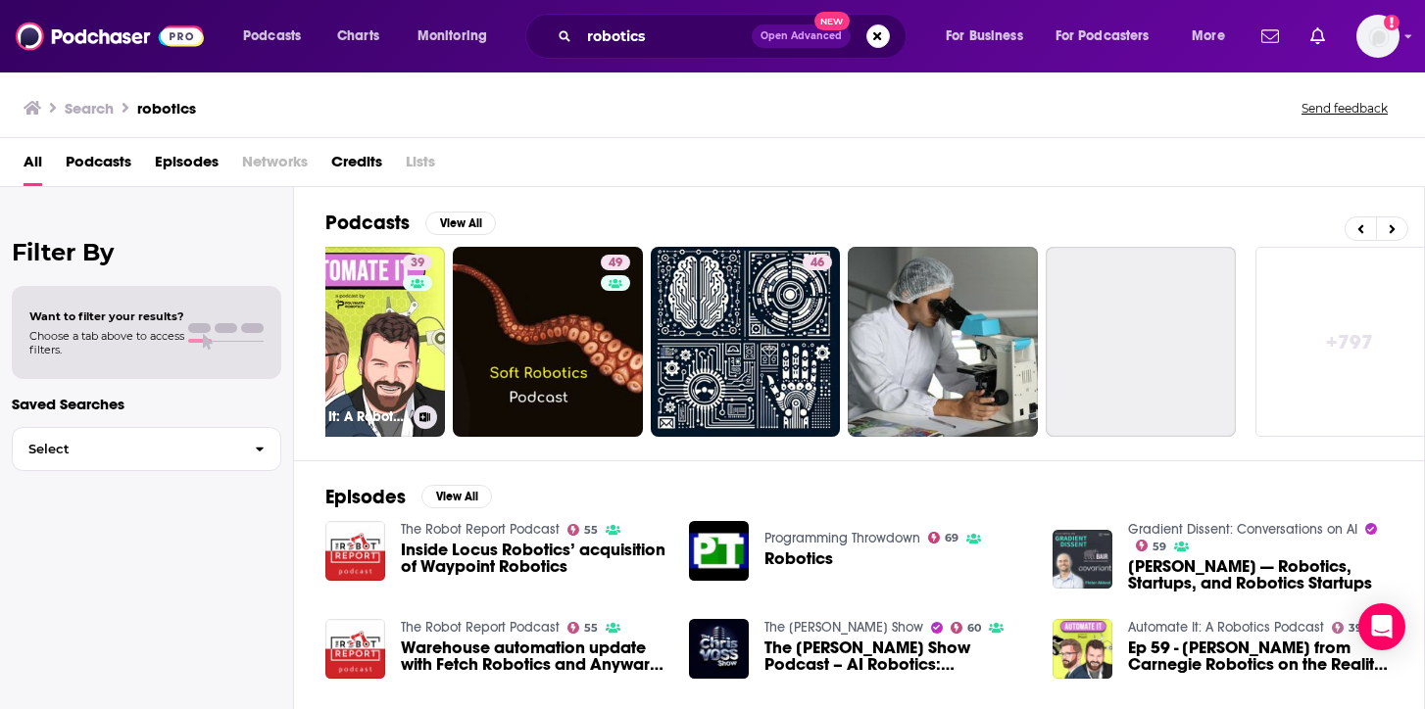
scroll to position [0, 701]
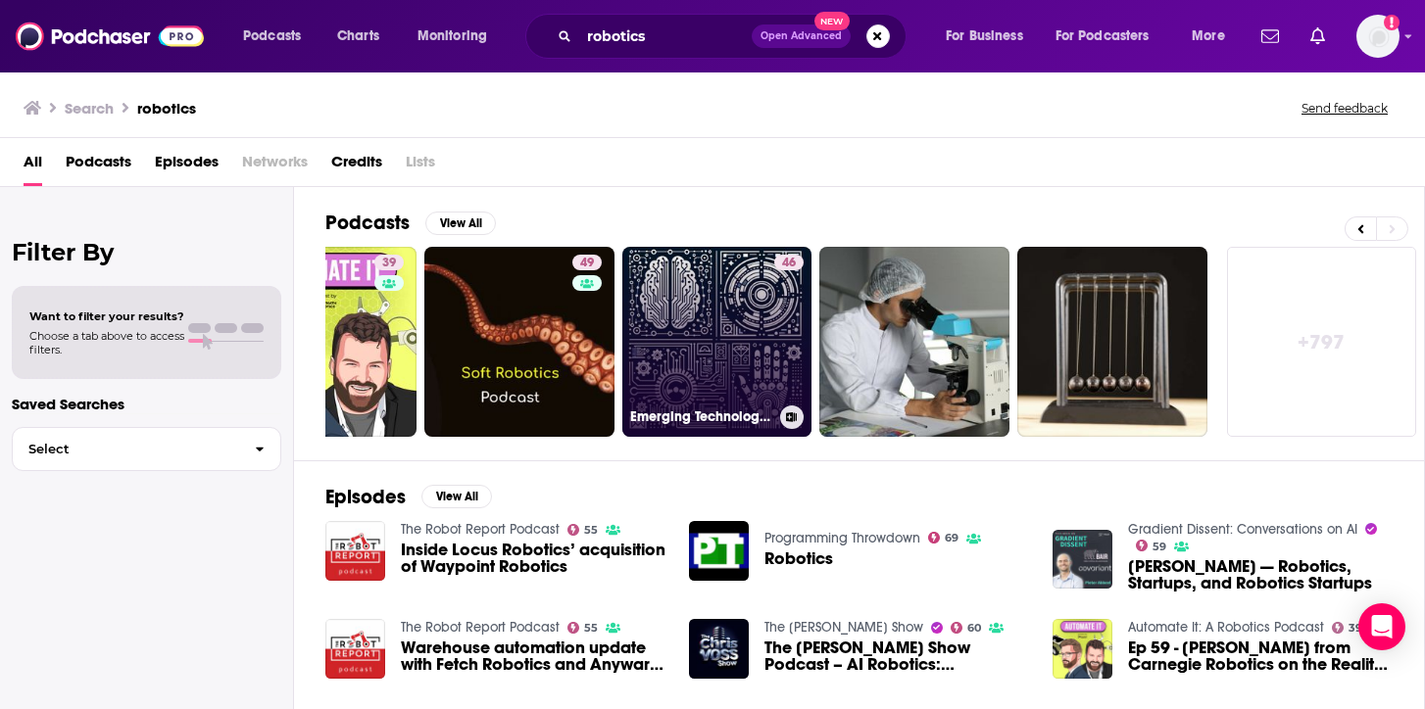
click at [742, 311] on link "46 Emerging Technology Trends: AI, Robotics & Digital Innovation" at bounding box center [717, 342] width 190 height 190
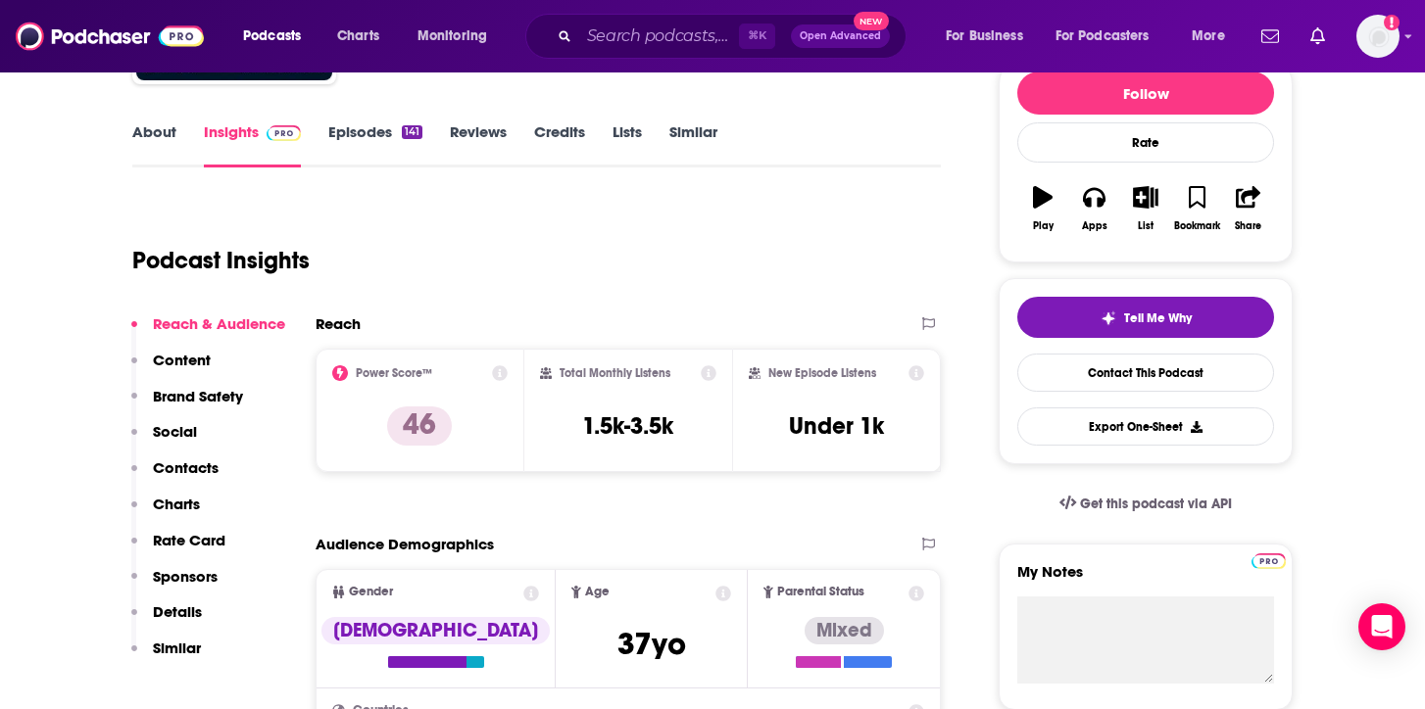
scroll to position [280, 0]
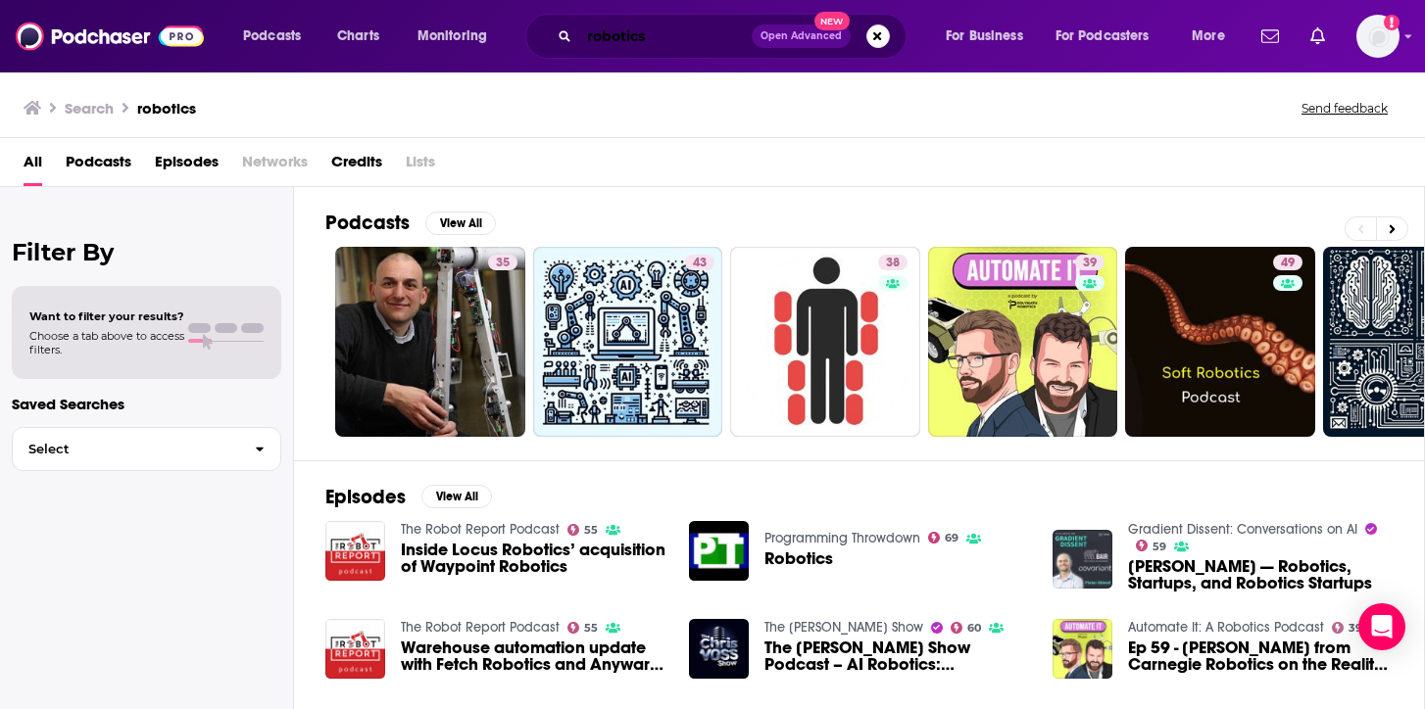
click at [653, 37] on input "robotics" at bounding box center [665, 36] width 172 height 31
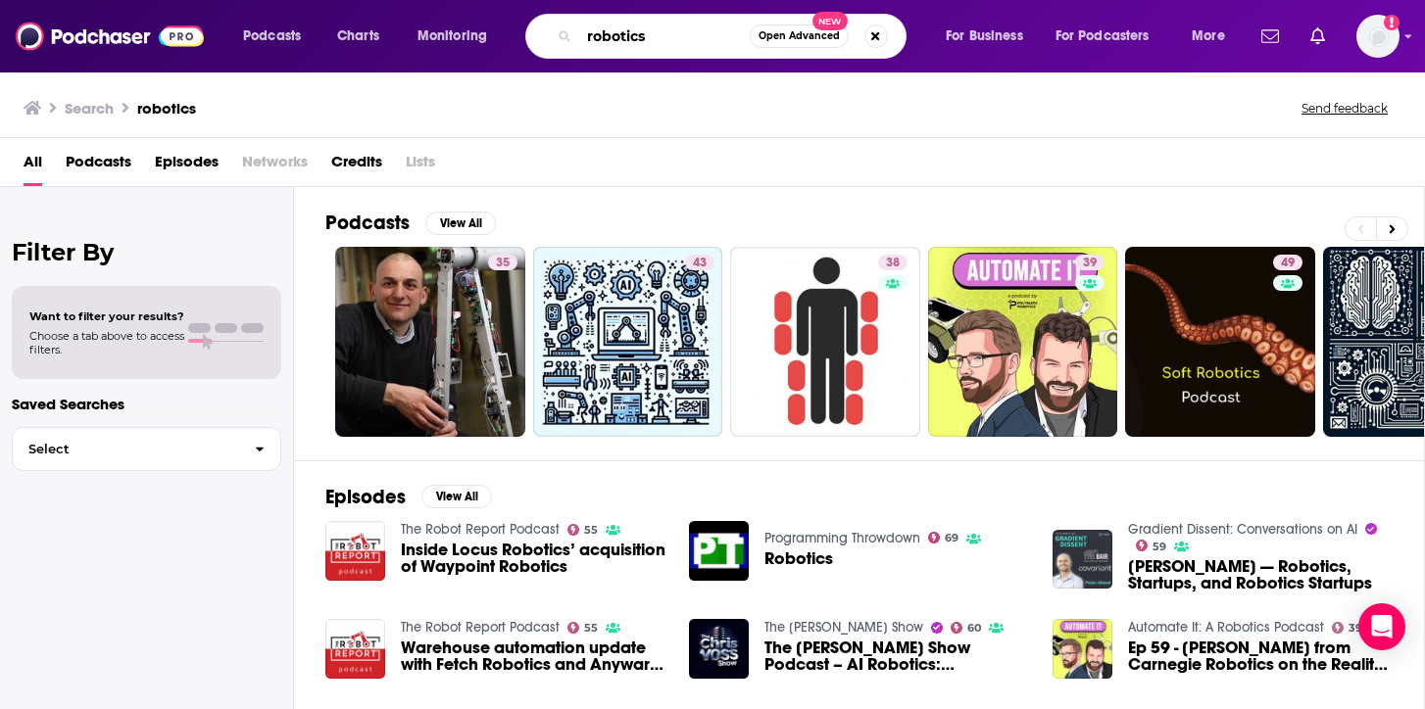
click at [653, 37] on input "robotics" at bounding box center [664, 36] width 170 height 31
type input "Humanoids"
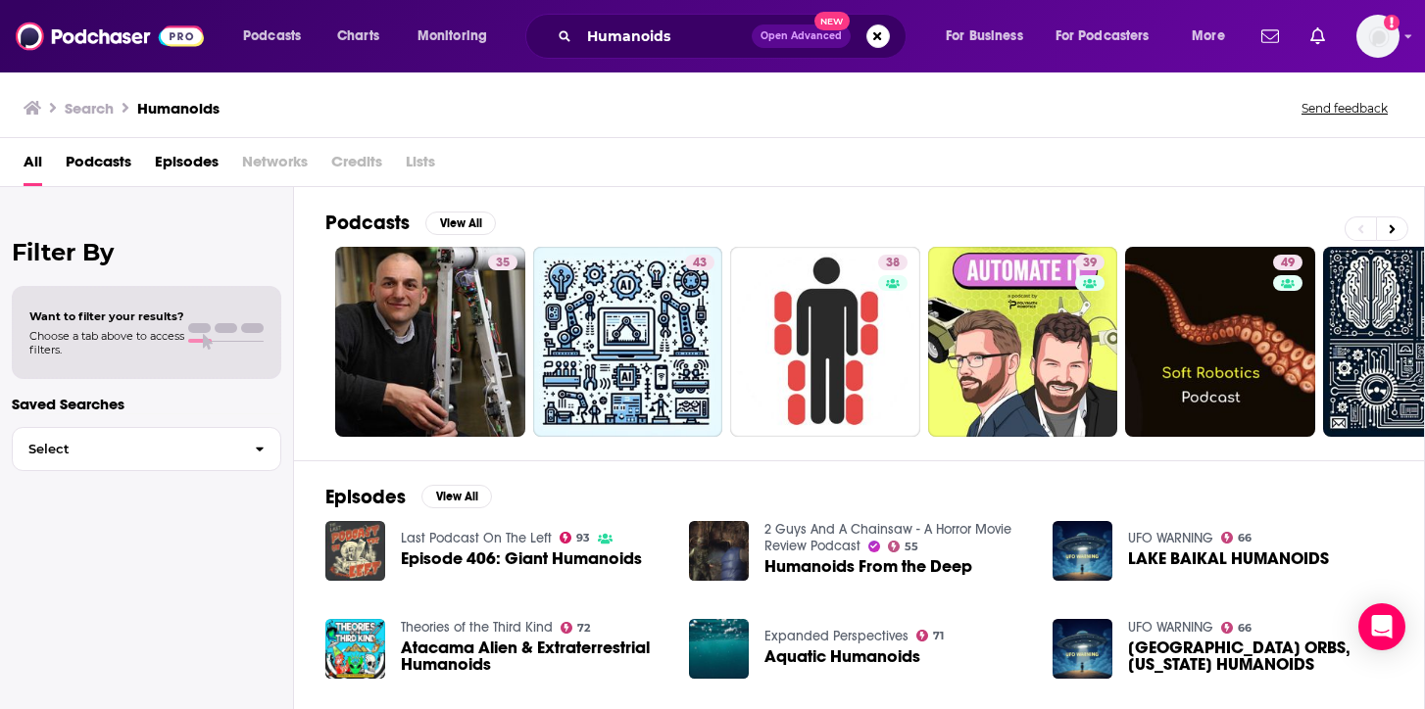
click at [812, 31] on span "Open Advanced" at bounding box center [800, 36] width 81 height 10
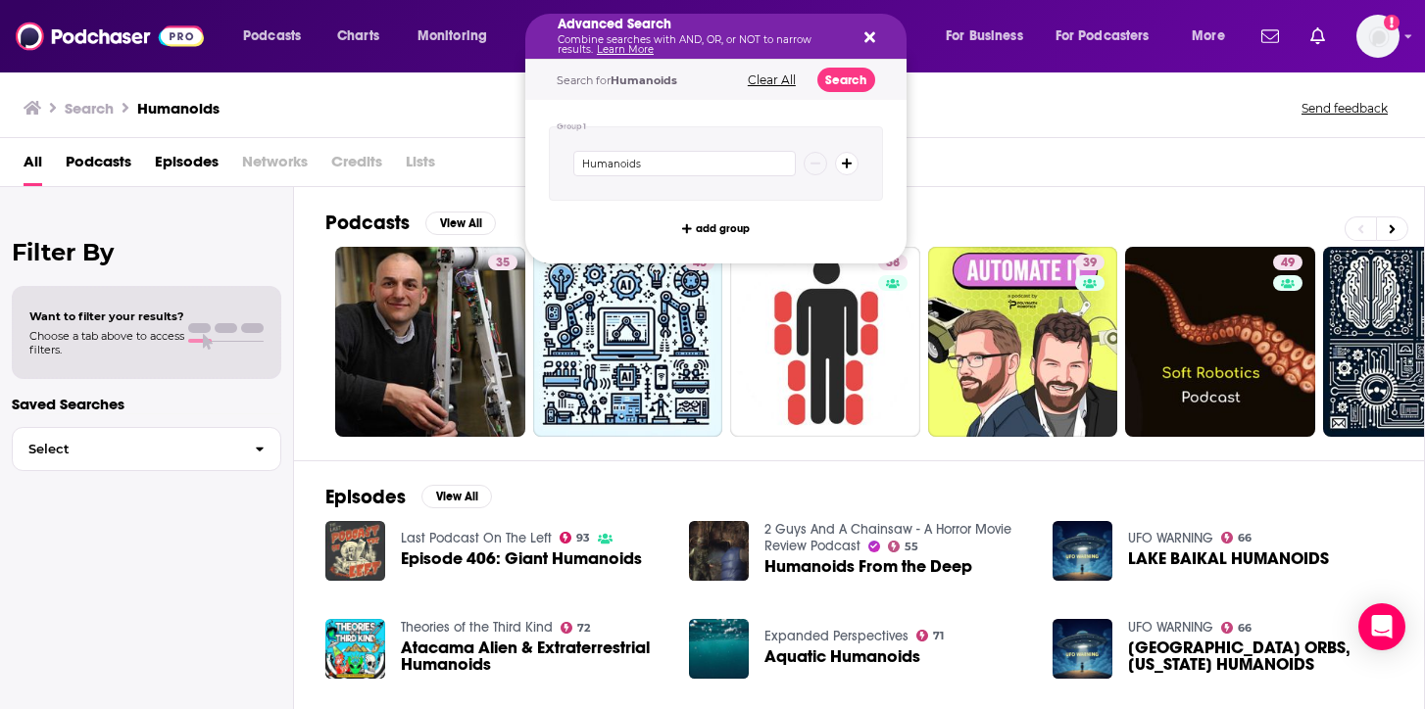
click at [768, 77] on button "Clear All" at bounding box center [772, 80] width 60 height 14
click at [691, 165] on input "Search podcasts, credits, & more..." at bounding box center [684, 163] width 222 height 25
type input "Humanoids"
click at [732, 226] on span "add group" at bounding box center [723, 228] width 54 height 11
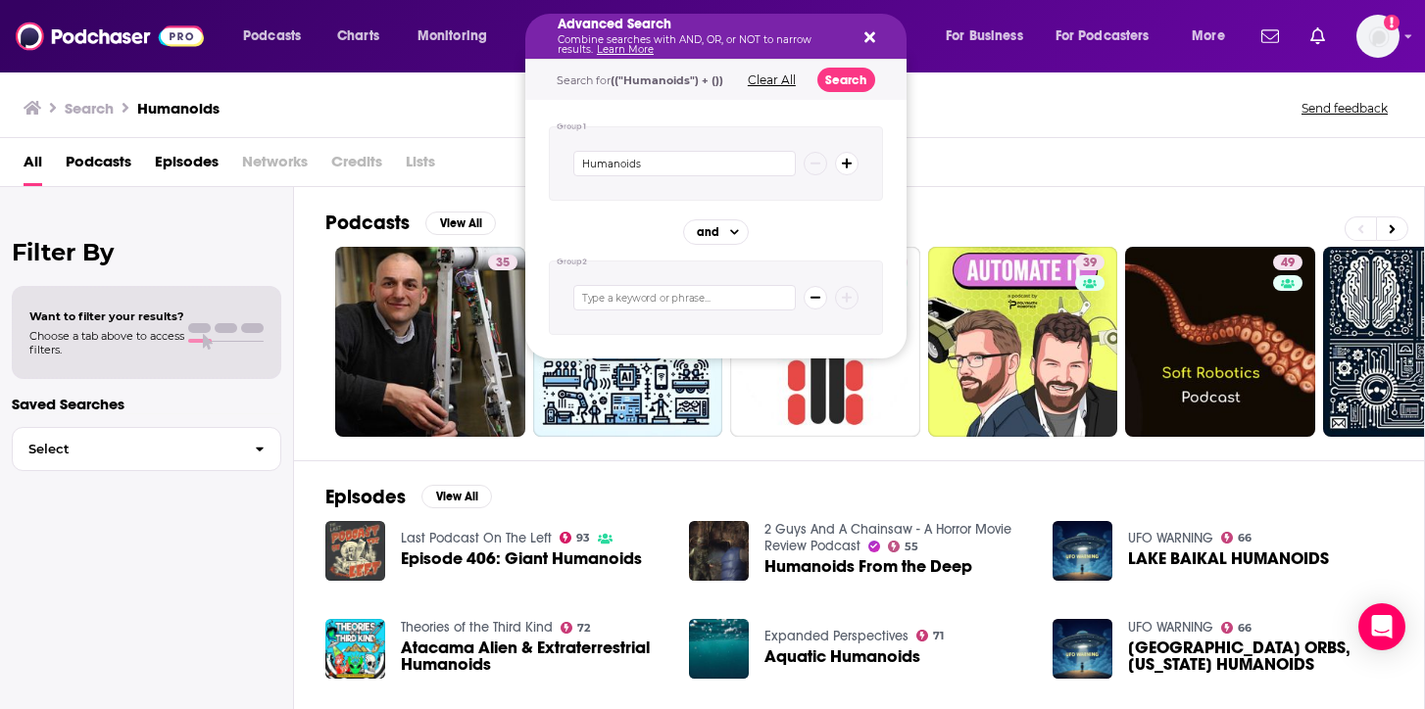
click at [716, 302] on input "Search podcasts, credits, & more..." at bounding box center [684, 297] width 222 height 25
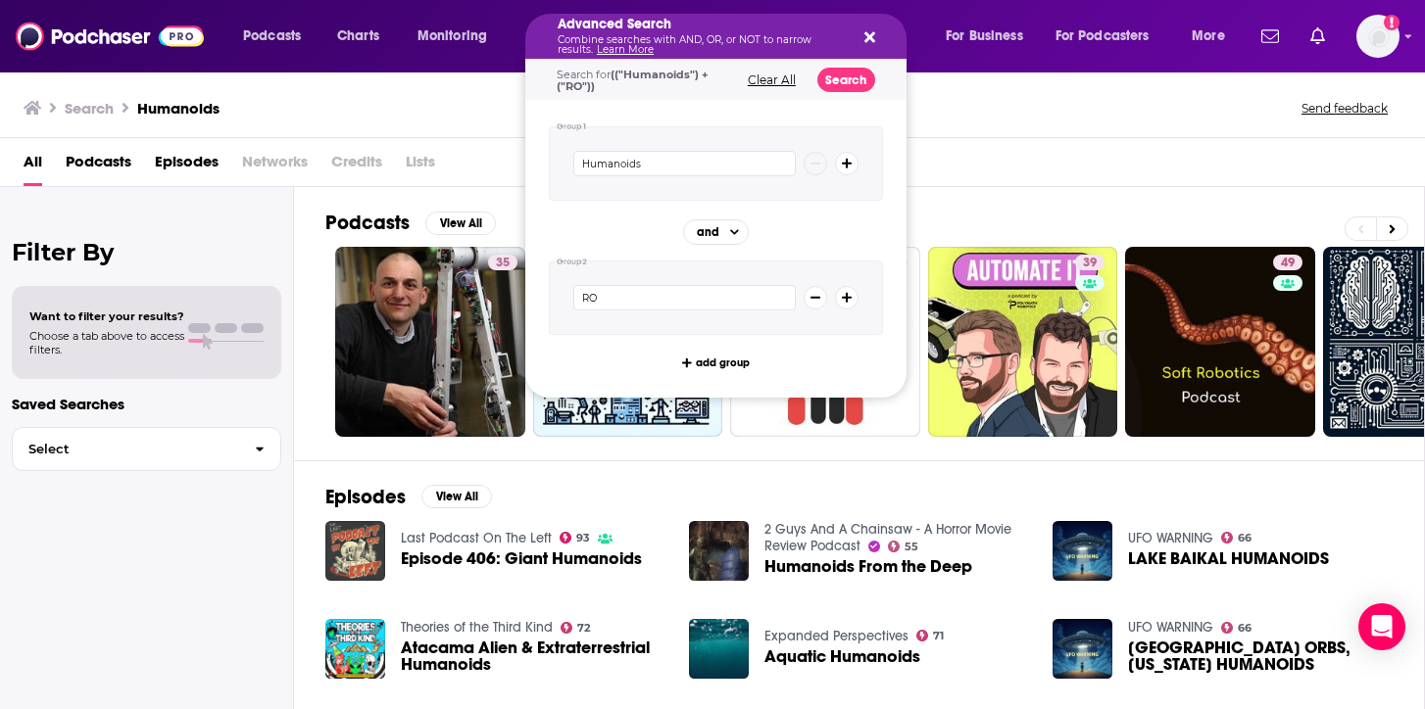
type input "R"
type input "robots"
click at [723, 361] on span "add group" at bounding box center [723, 363] width 54 height 11
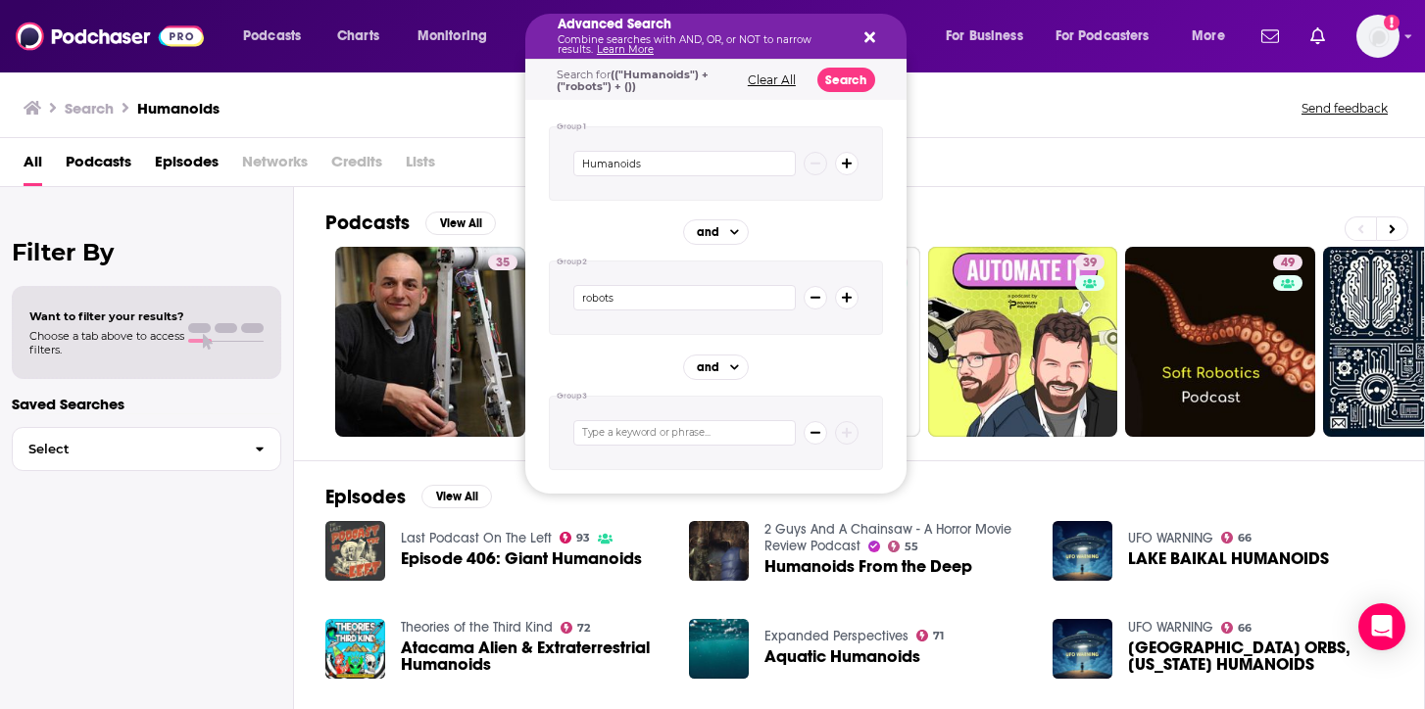
click at [680, 426] on input "Search podcasts, credits, & more..." at bounding box center [684, 432] width 222 height 25
type input "cobots"
click at [845, 66] on div "Search for (("Humanoids") + ("robots") + ("cobots")) Clear All Search" at bounding box center [715, 80] width 381 height 40
click at [843, 78] on button "Search" at bounding box center [846, 80] width 58 height 24
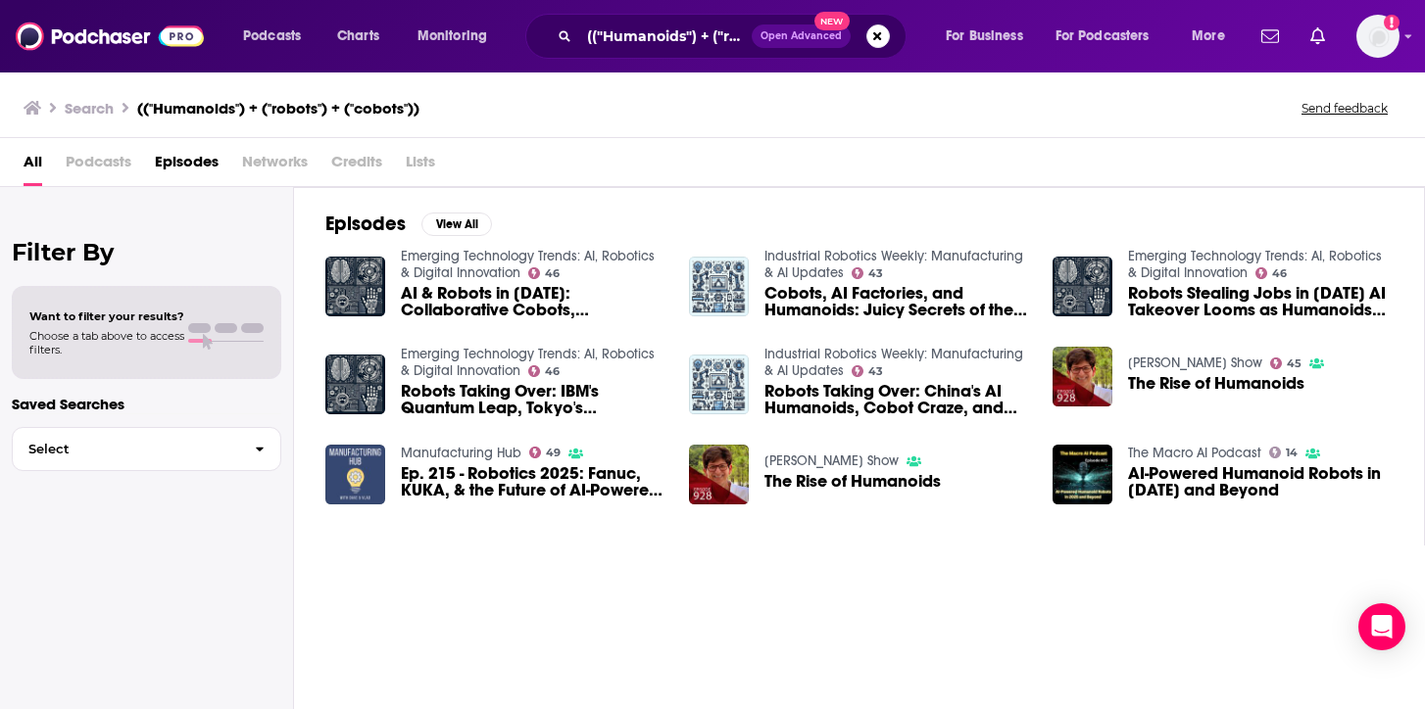
click at [354, 459] on img "Ep. 215 - Robotics 2025: Fanuc, KUKA, & the Future of AI-Powered Automation Hum…" at bounding box center [355, 475] width 60 height 60
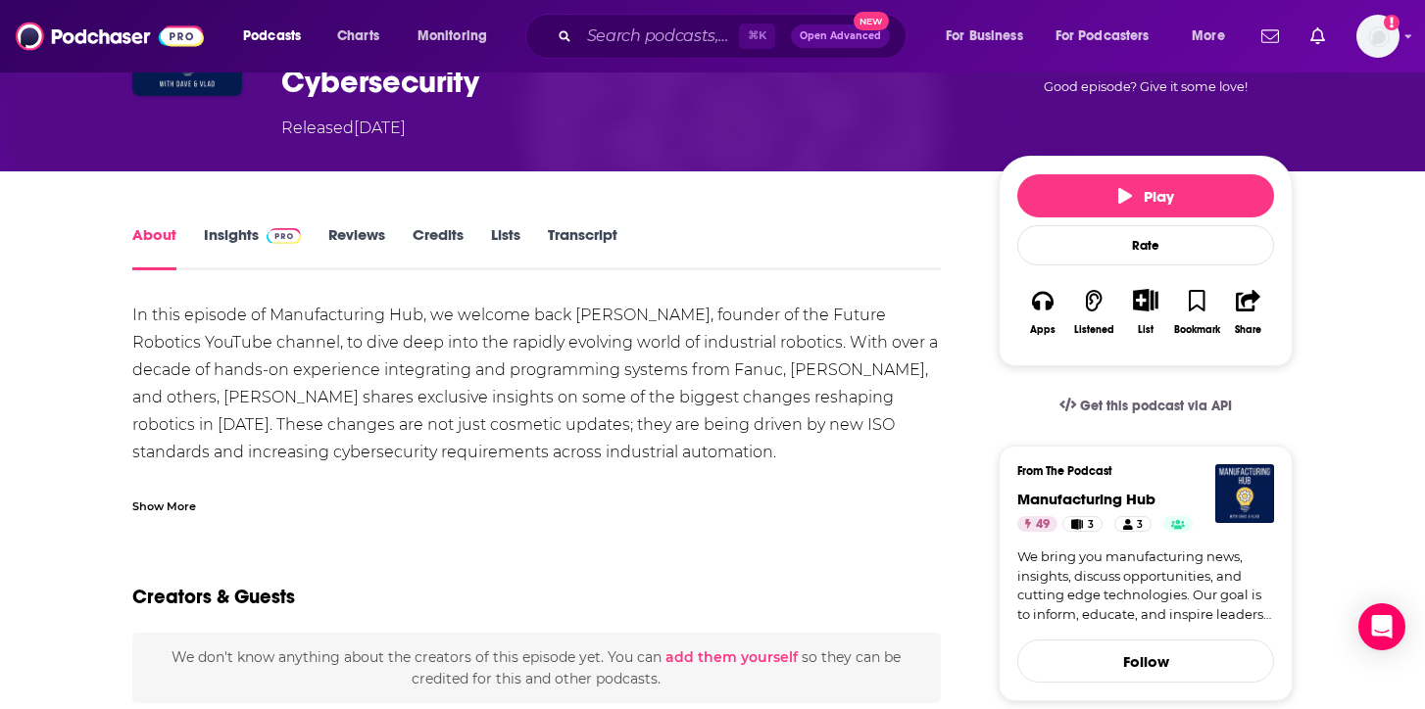
scroll to position [66, 0]
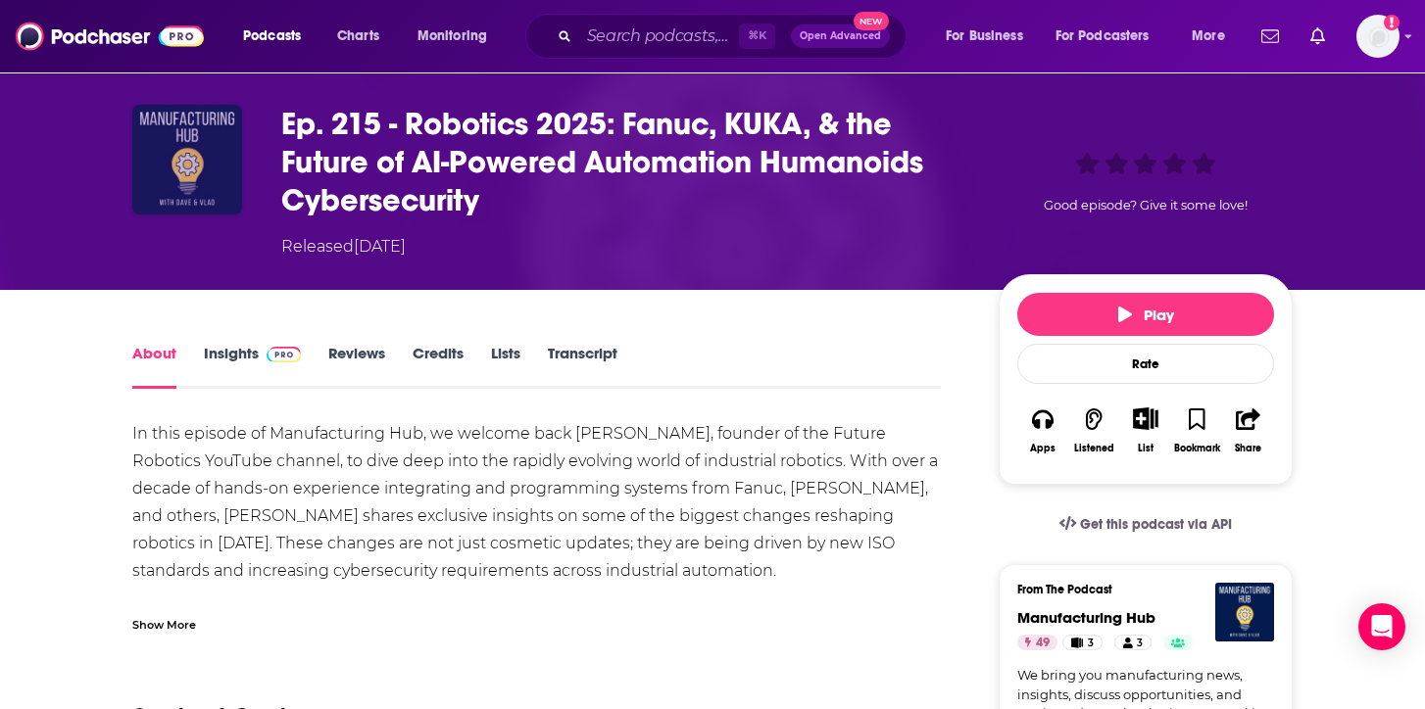
click at [192, 139] on img "Ep. 215 - Robotics 2025: Fanuc, KUKA, & the Future of AI-Powered Automation Hum…" at bounding box center [187, 160] width 110 height 110
click at [247, 362] on link "Insights" at bounding box center [252, 366] width 97 height 45
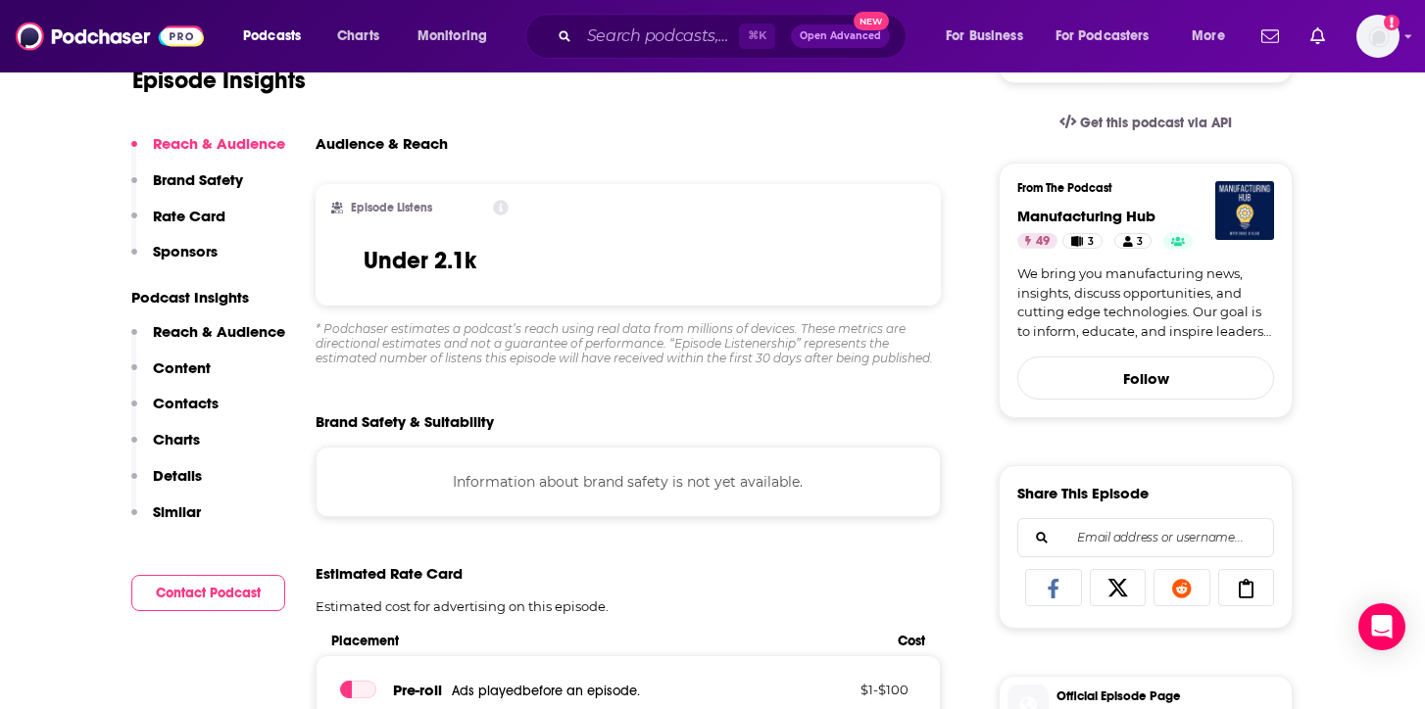
scroll to position [156, 0]
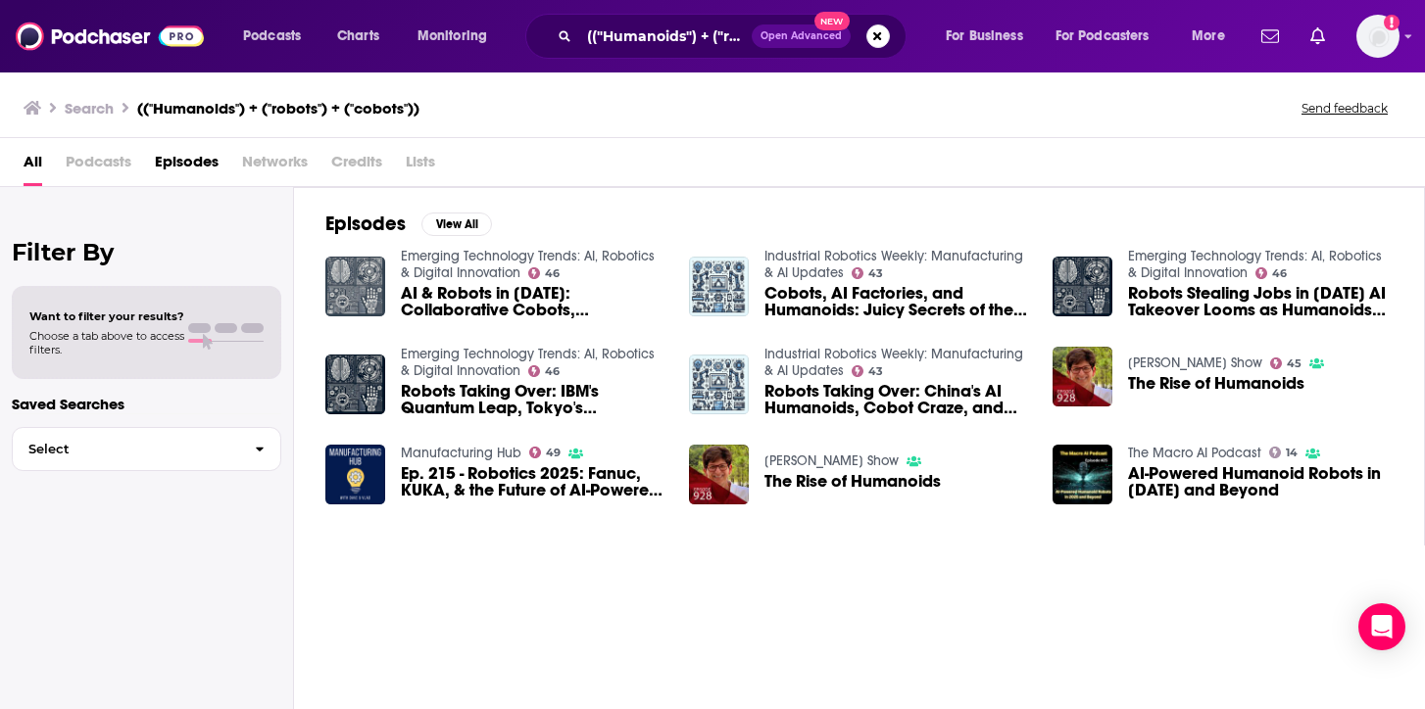
click at [367, 275] on img "AI & Robots in 2025: Collaborative Cobots, Humanoids, and Your Job on the Line?" at bounding box center [355, 287] width 60 height 60
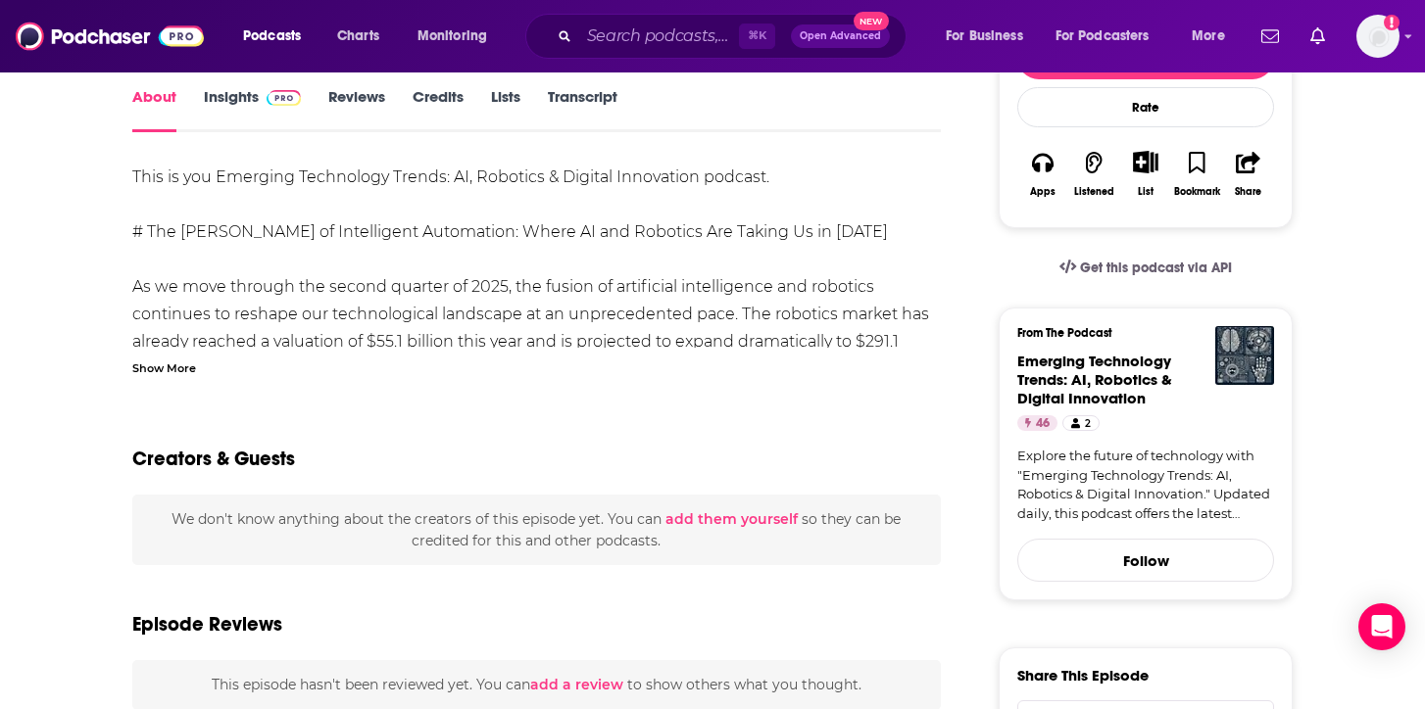
scroll to position [242, 0]
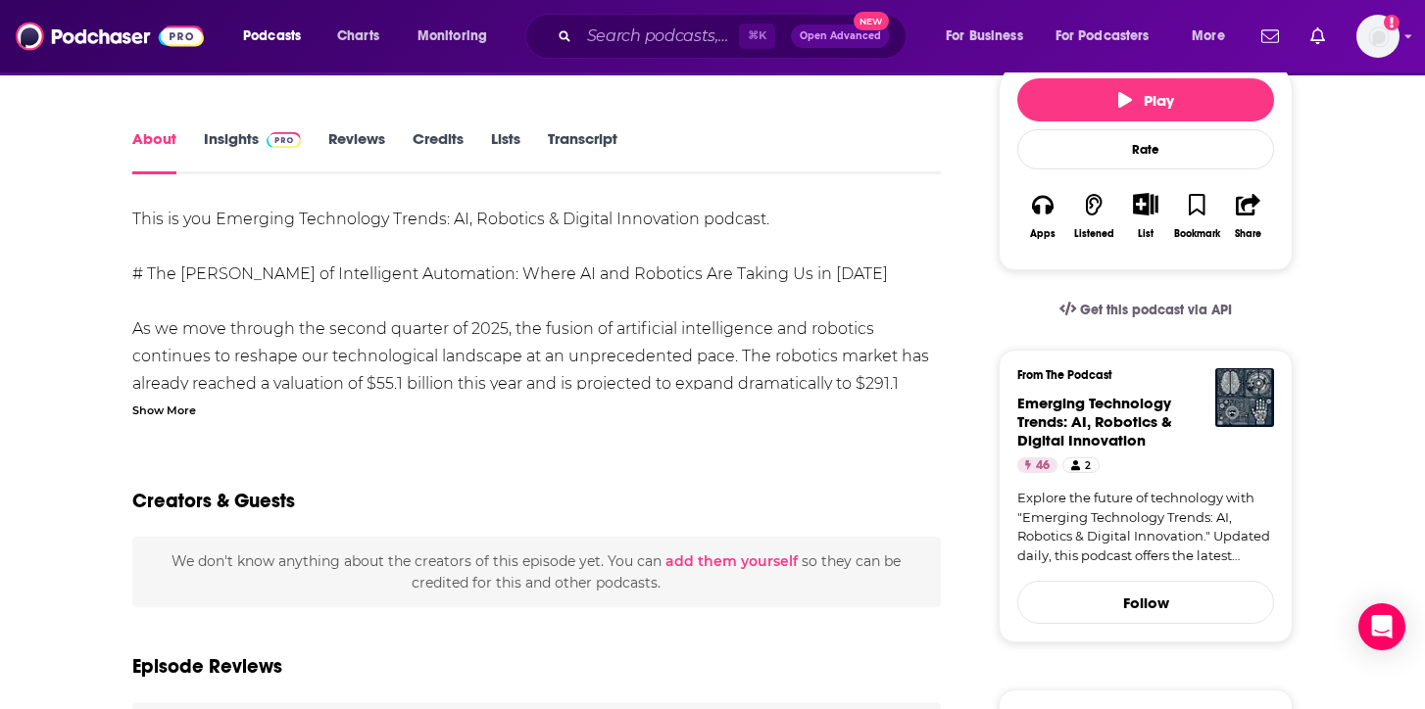
click at [226, 149] on link "Insights" at bounding box center [252, 151] width 97 height 45
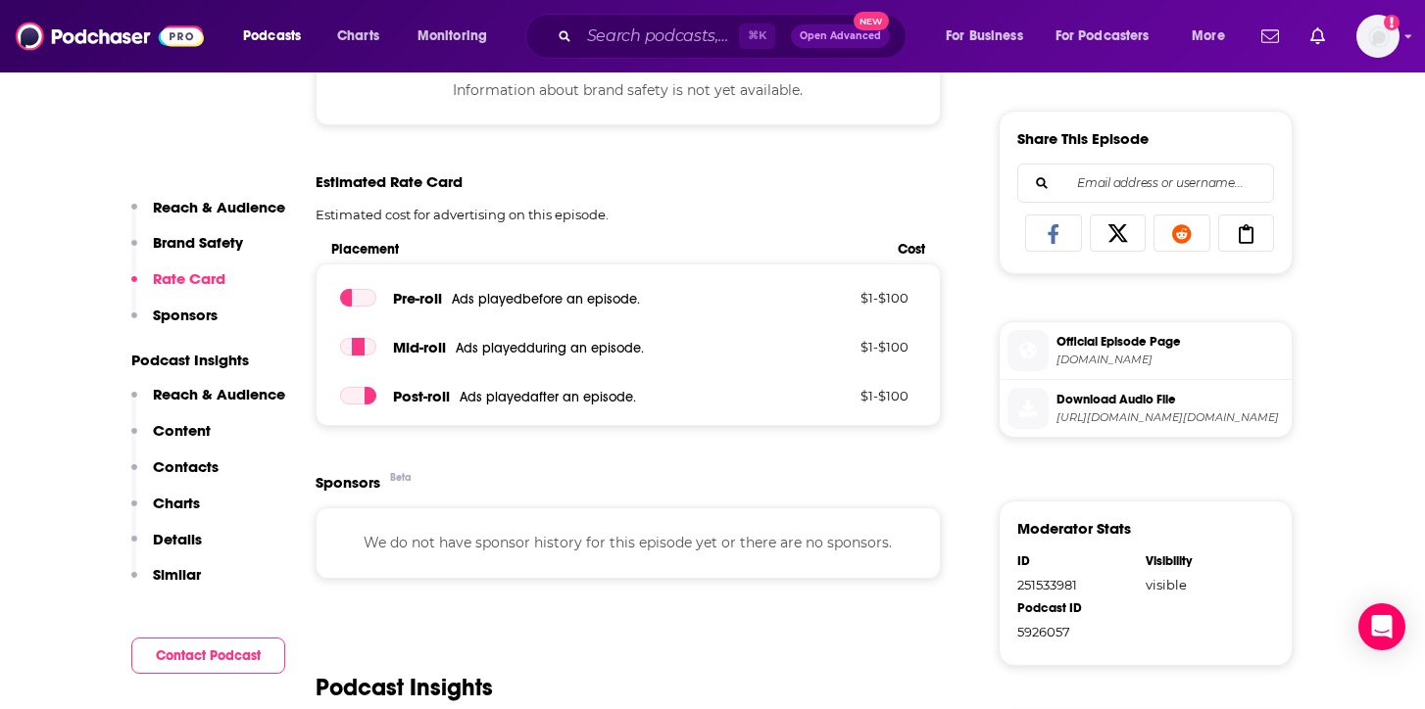
scroll to position [893, 0]
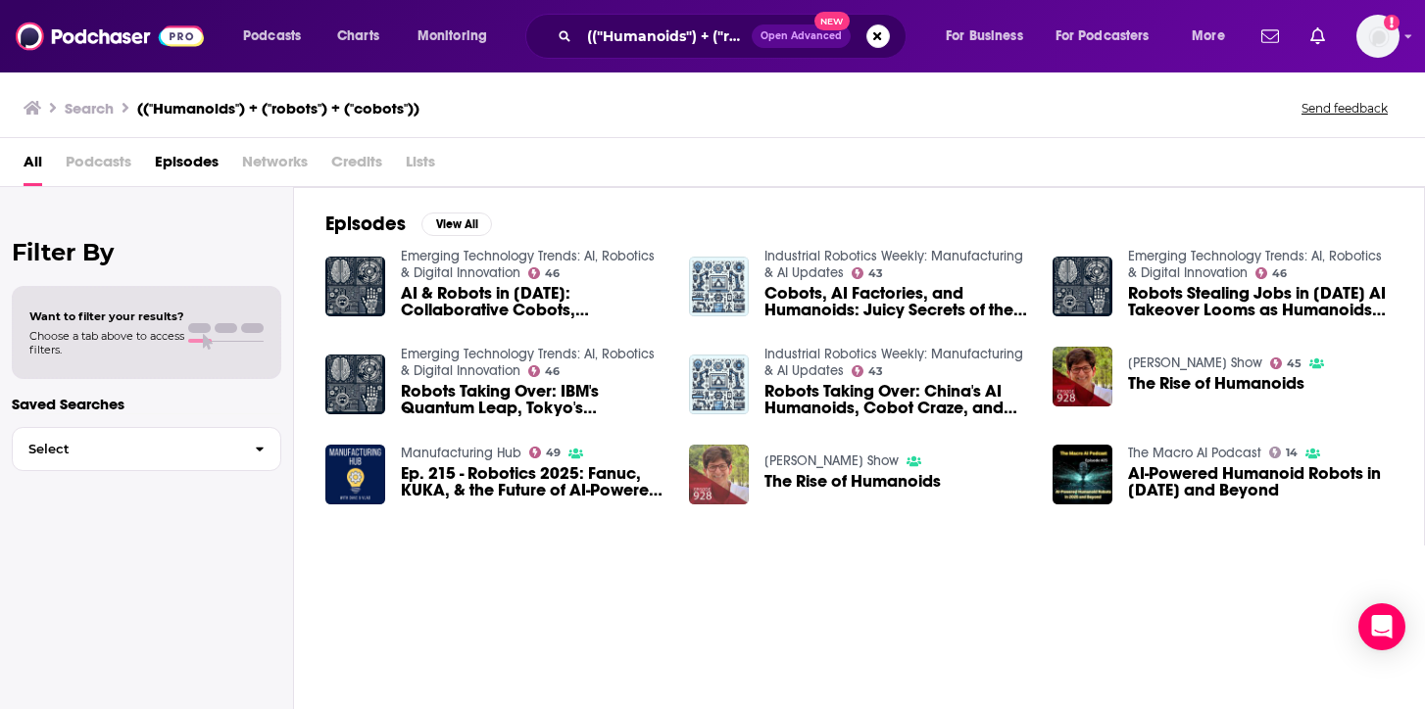
click at [707, 471] on img "The Rise of Humanoids" at bounding box center [719, 475] width 60 height 60
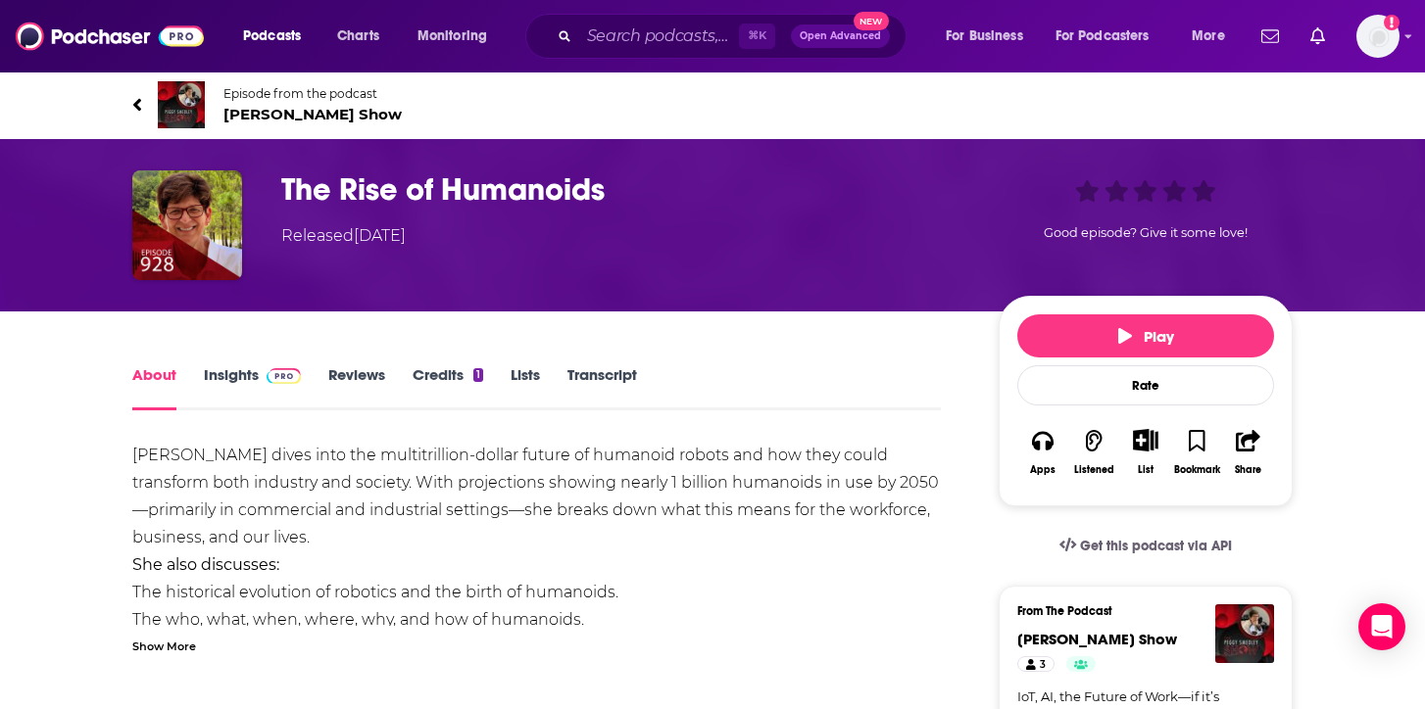
click at [190, 89] on img at bounding box center [181, 104] width 47 height 47
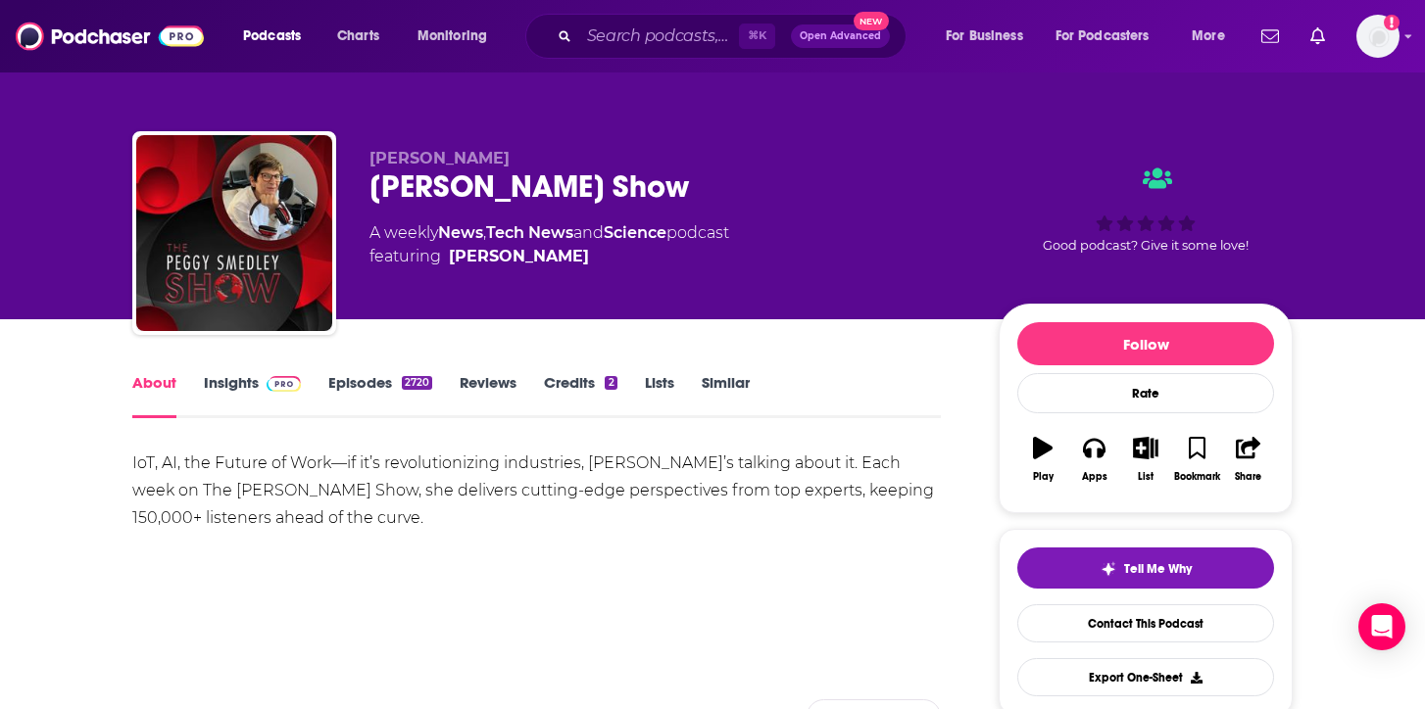
click at [242, 391] on link "Insights" at bounding box center [252, 395] width 97 height 45
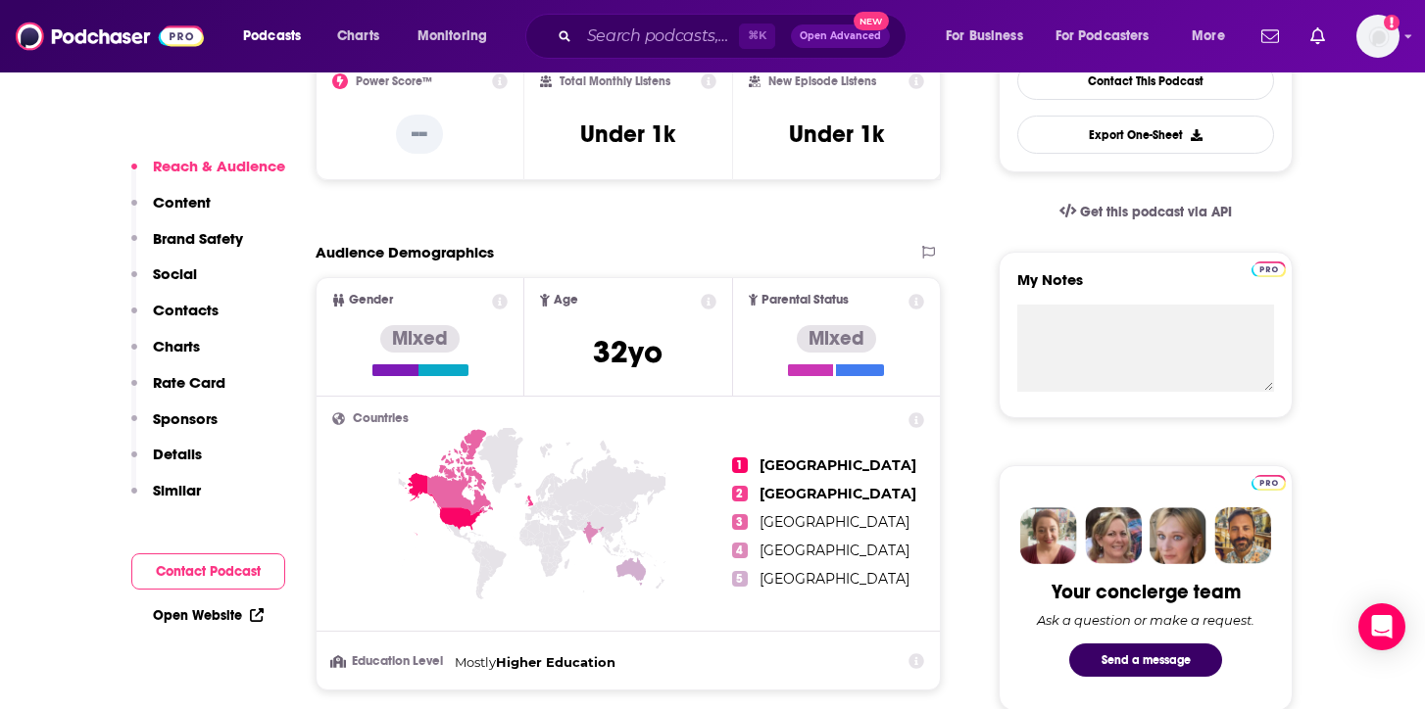
scroll to position [581, 0]
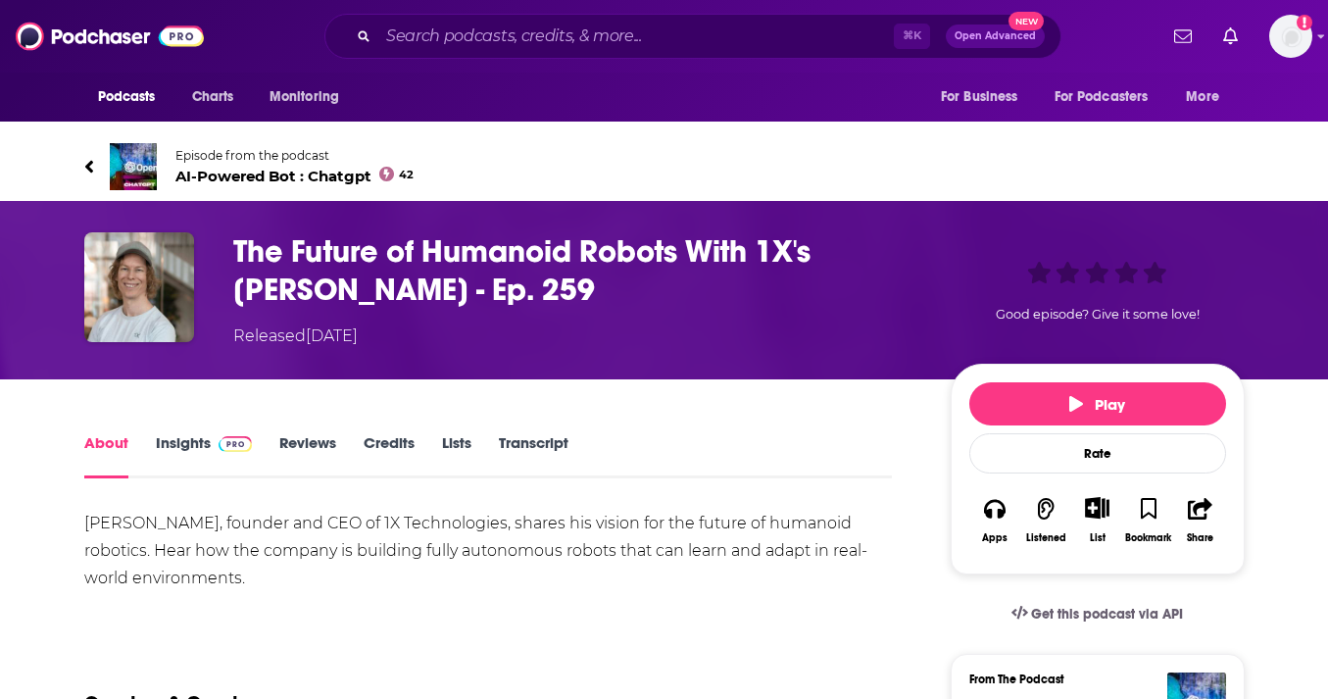
click at [98, 442] on link "About" at bounding box center [106, 455] width 44 height 45
